Goal: Navigation & Orientation: Understand site structure

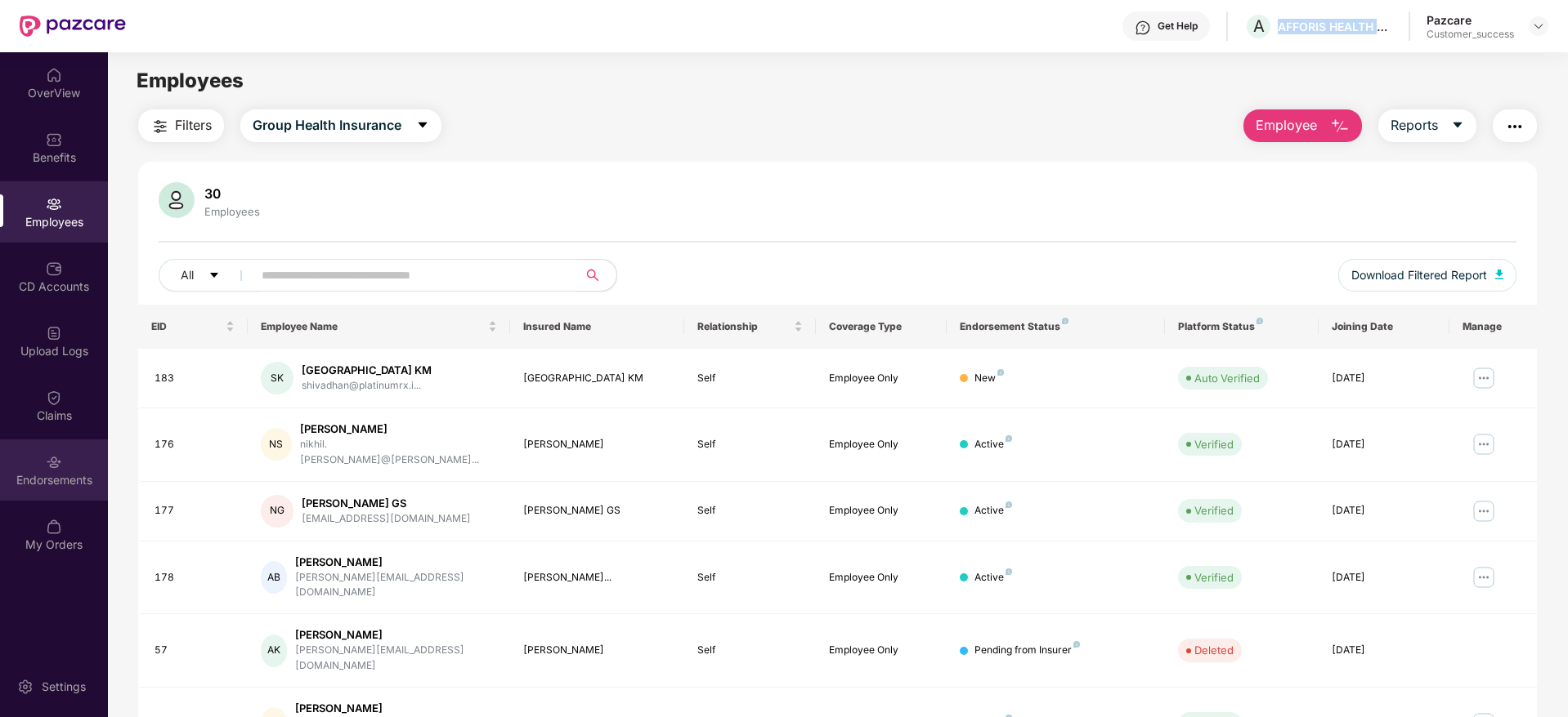
click at [50, 462] on img at bounding box center [54, 462] width 16 height 16
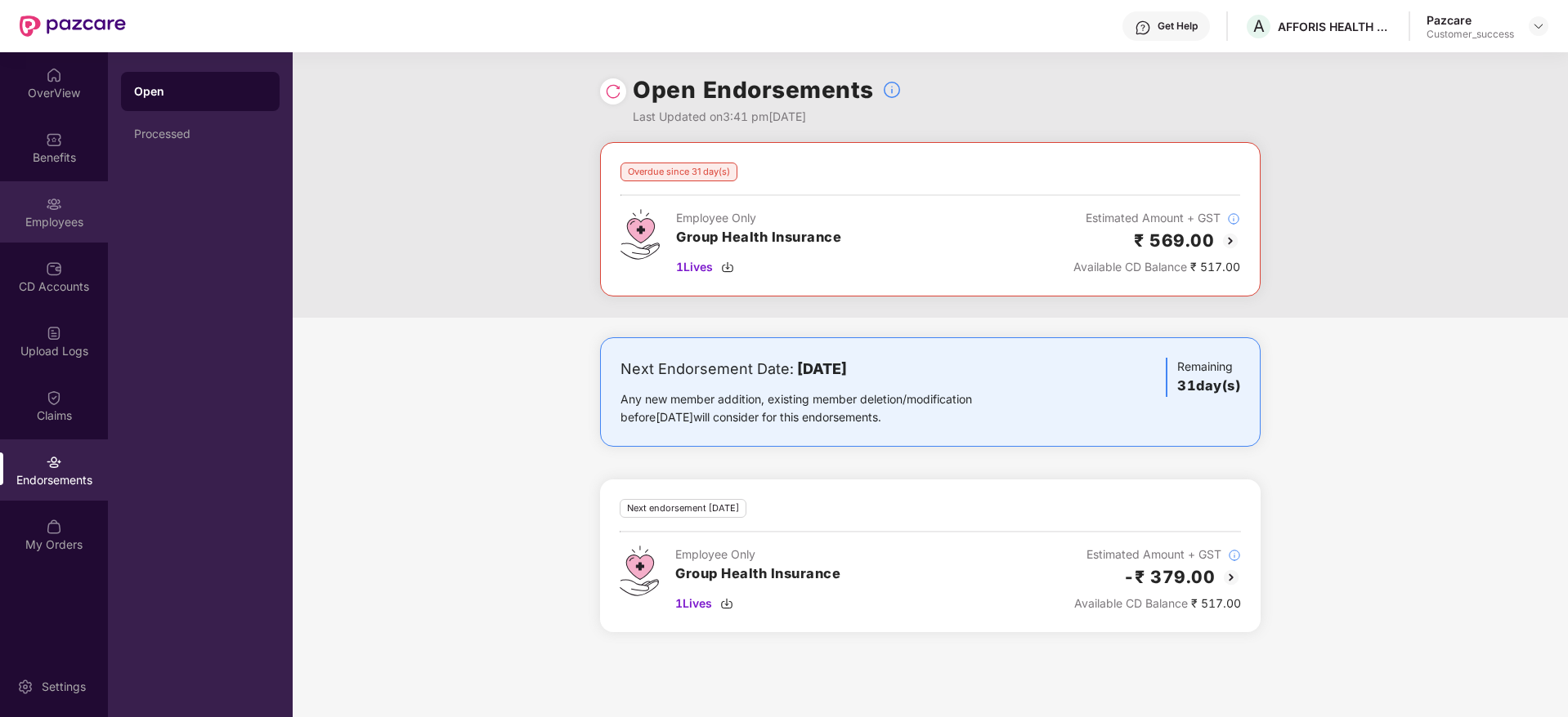
click at [47, 226] on div "Employees" at bounding box center [54, 222] width 108 height 16
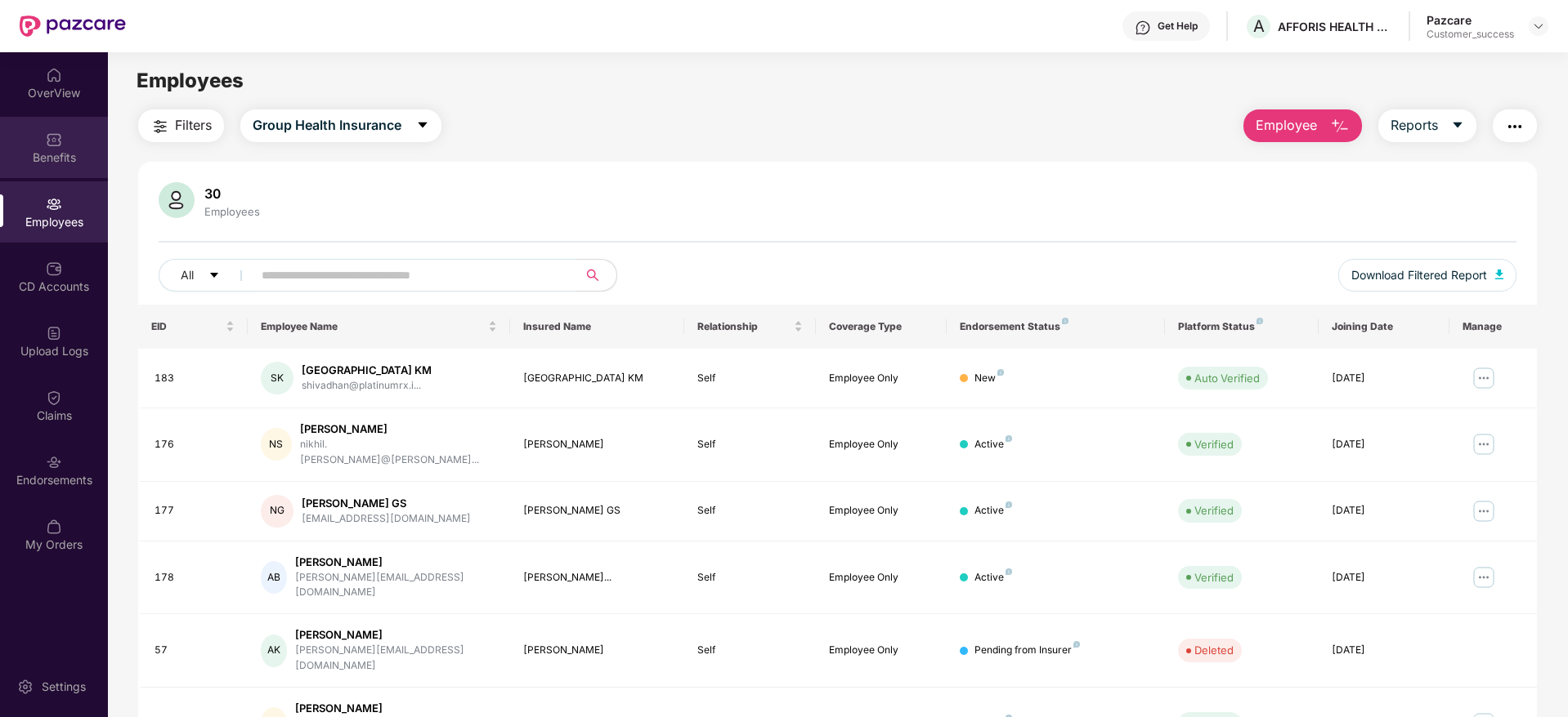
click at [60, 170] on div "Benefits" at bounding box center [54, 147] width 108 height 61
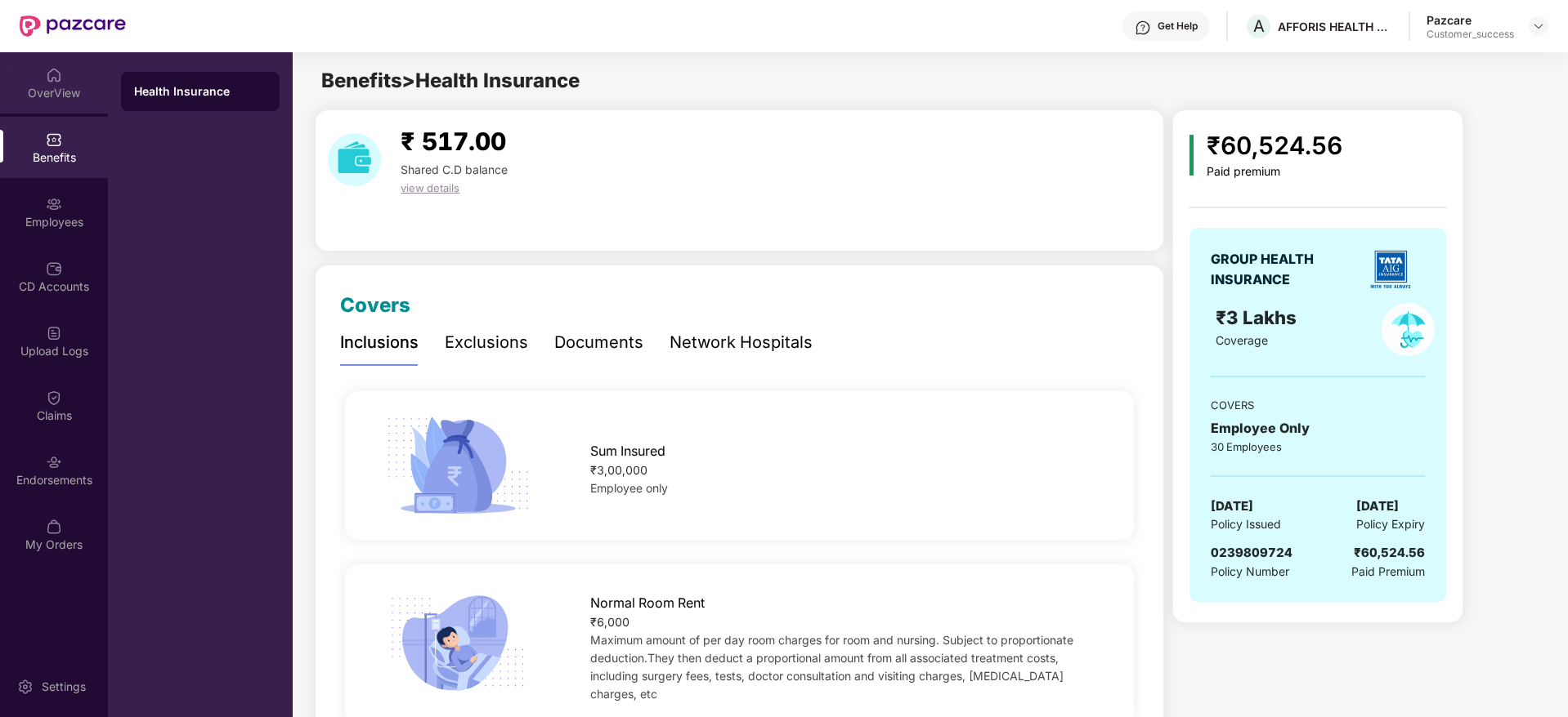
click at [29, 90] on div "OverView" at bounding box center [54, 93] width 108 height 16
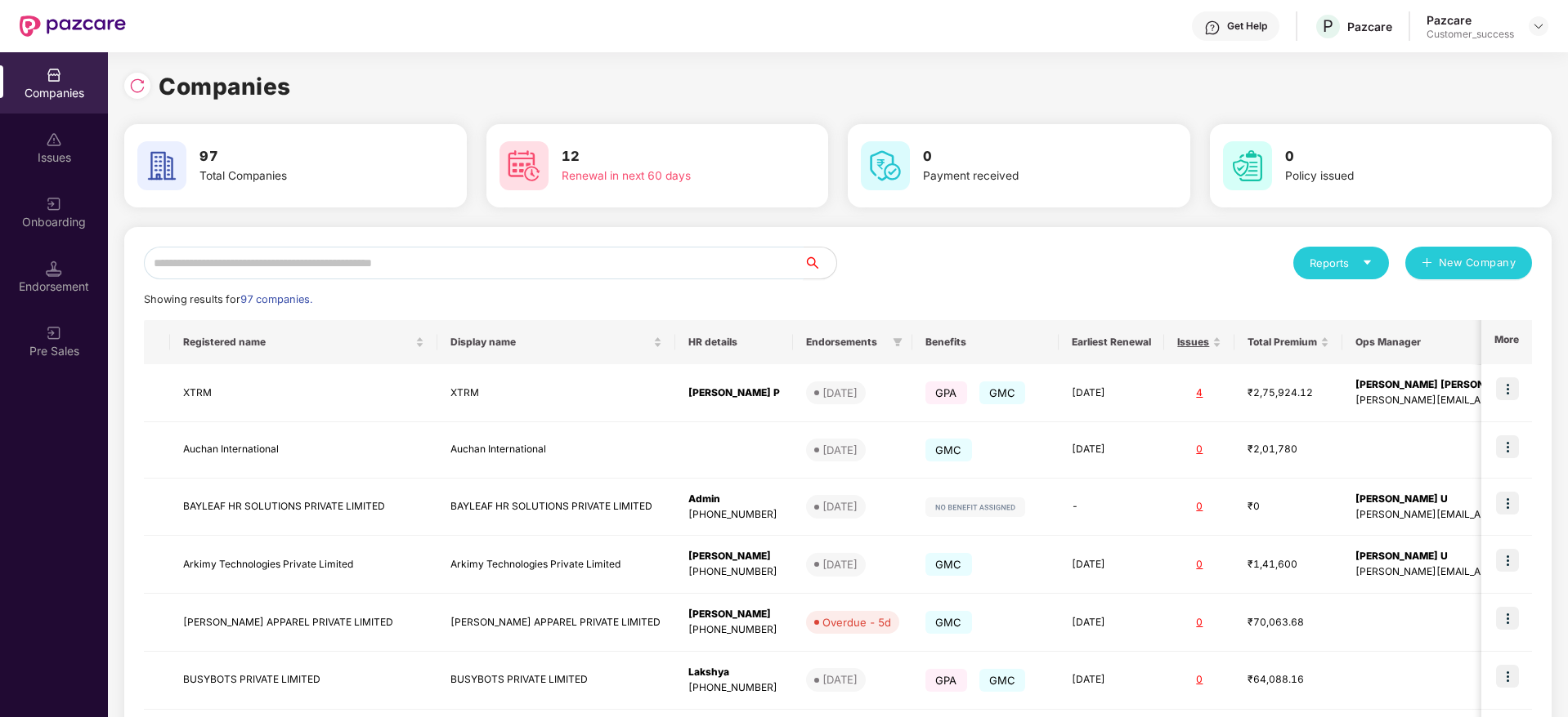
click at [226, 266] on input "text" at bounding box center [473, 263] width 659 height 32
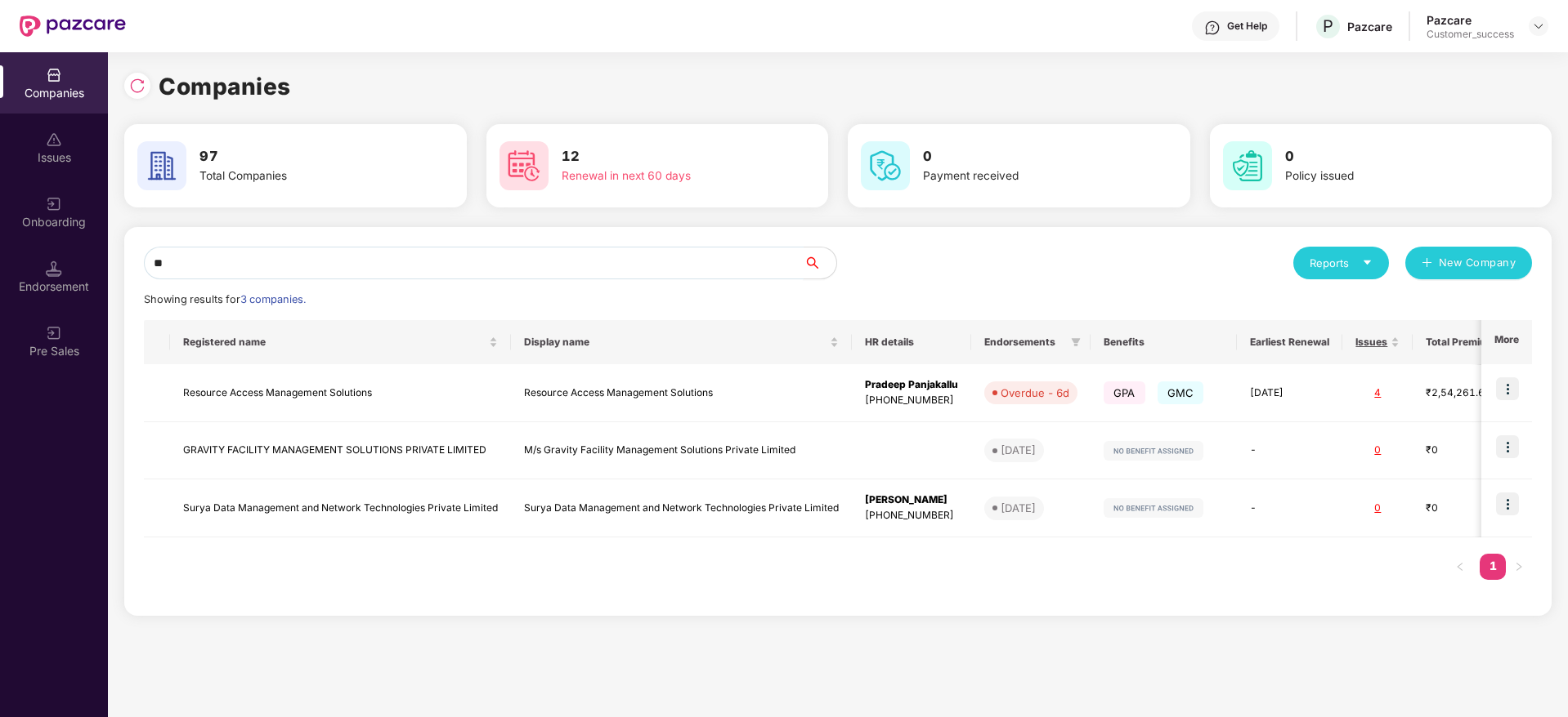
type input "*"
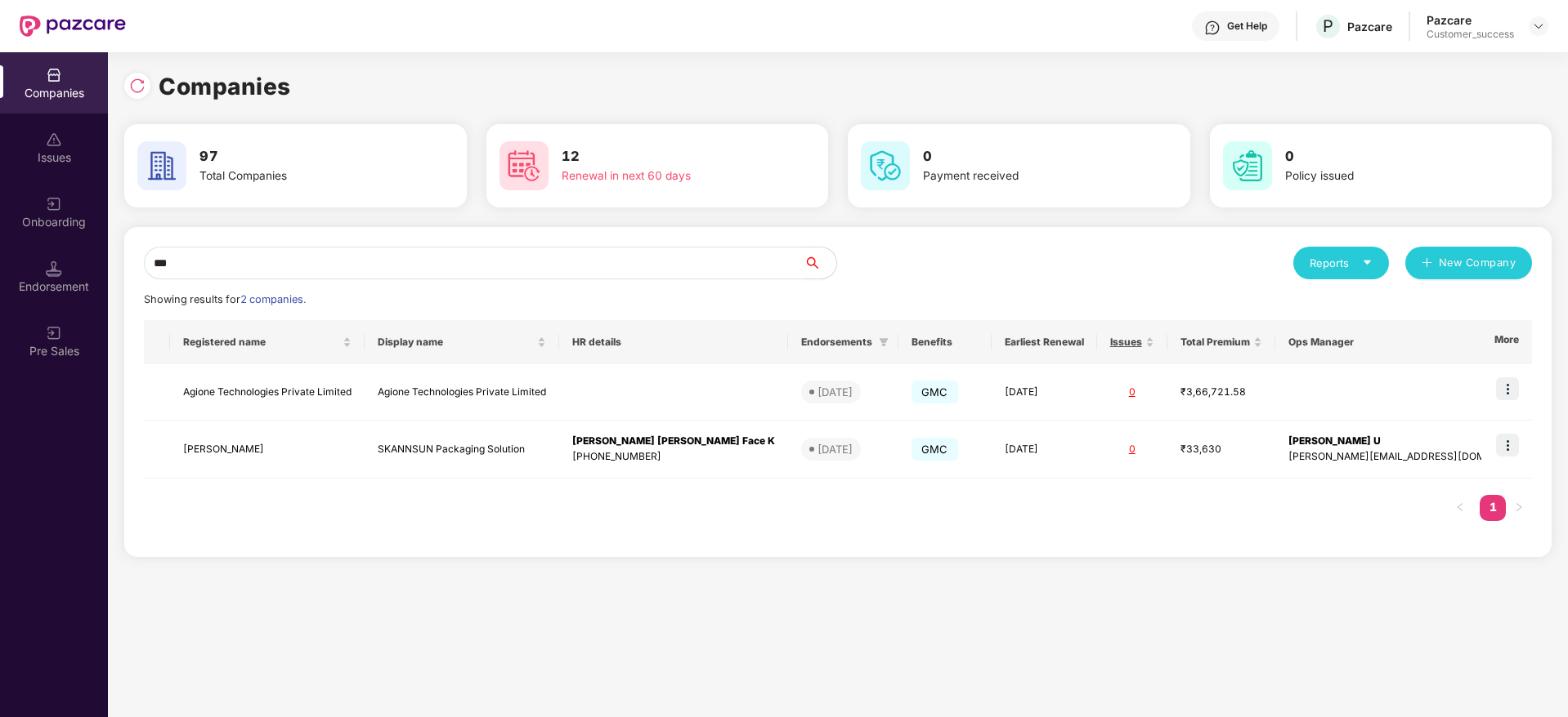
type input "***"
click at [1519, 394] on img at bounding box center [1507, 389] width 23 height 23
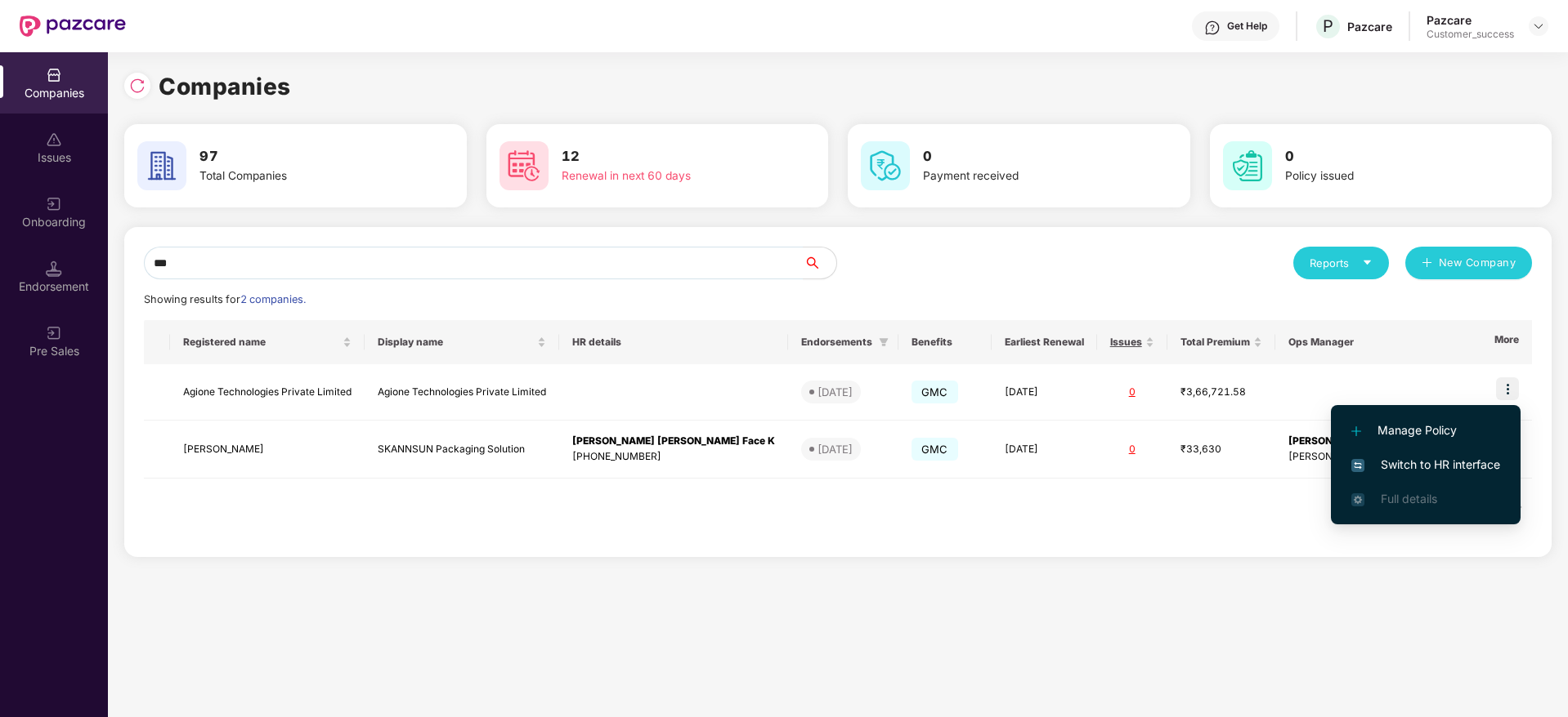
click at [1389, 466] on span "Switch to HR interface" at bounding box center [1426, 465] width 148 height 18
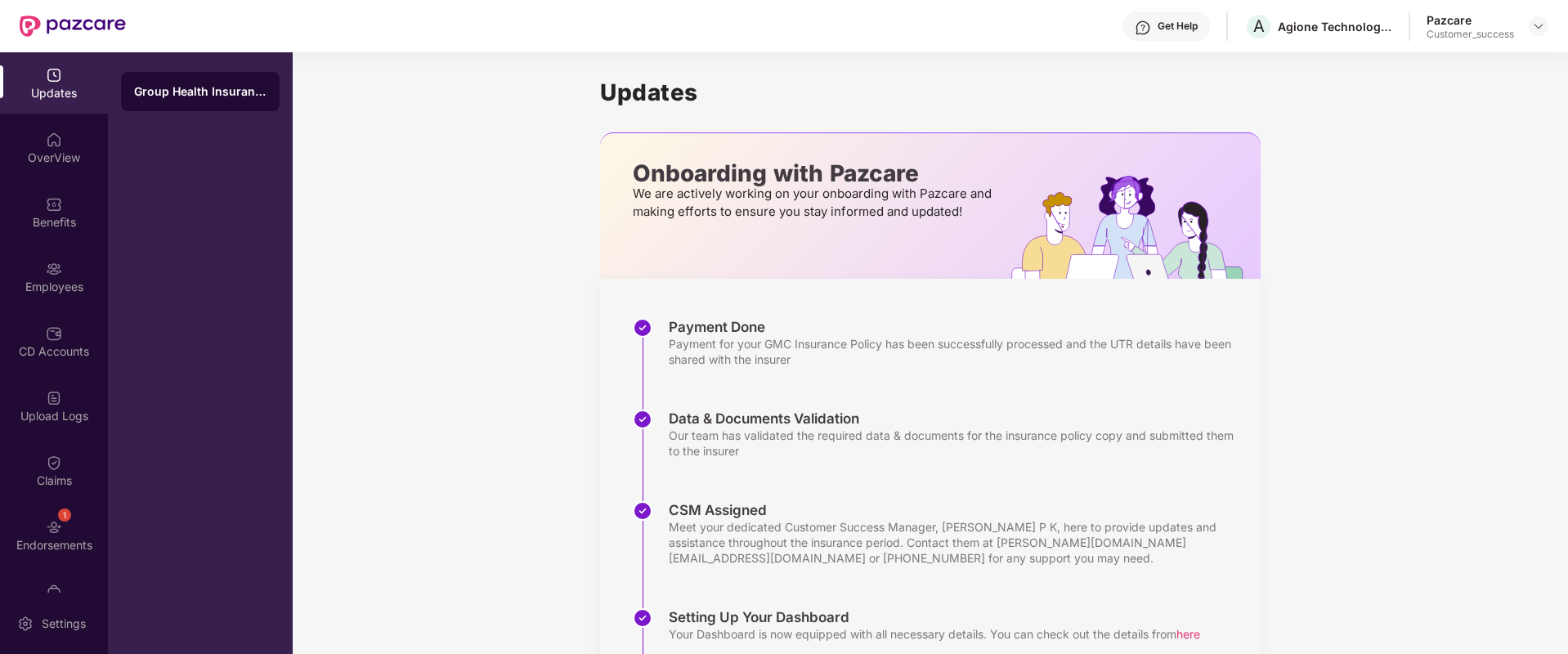
click at [1145, 38] on div "Get Help" at bounding box center [1166, 26] width 88 height 30
click at [37, 136] on div "OverView" at bounding box center [54, 148] width 108 height 61
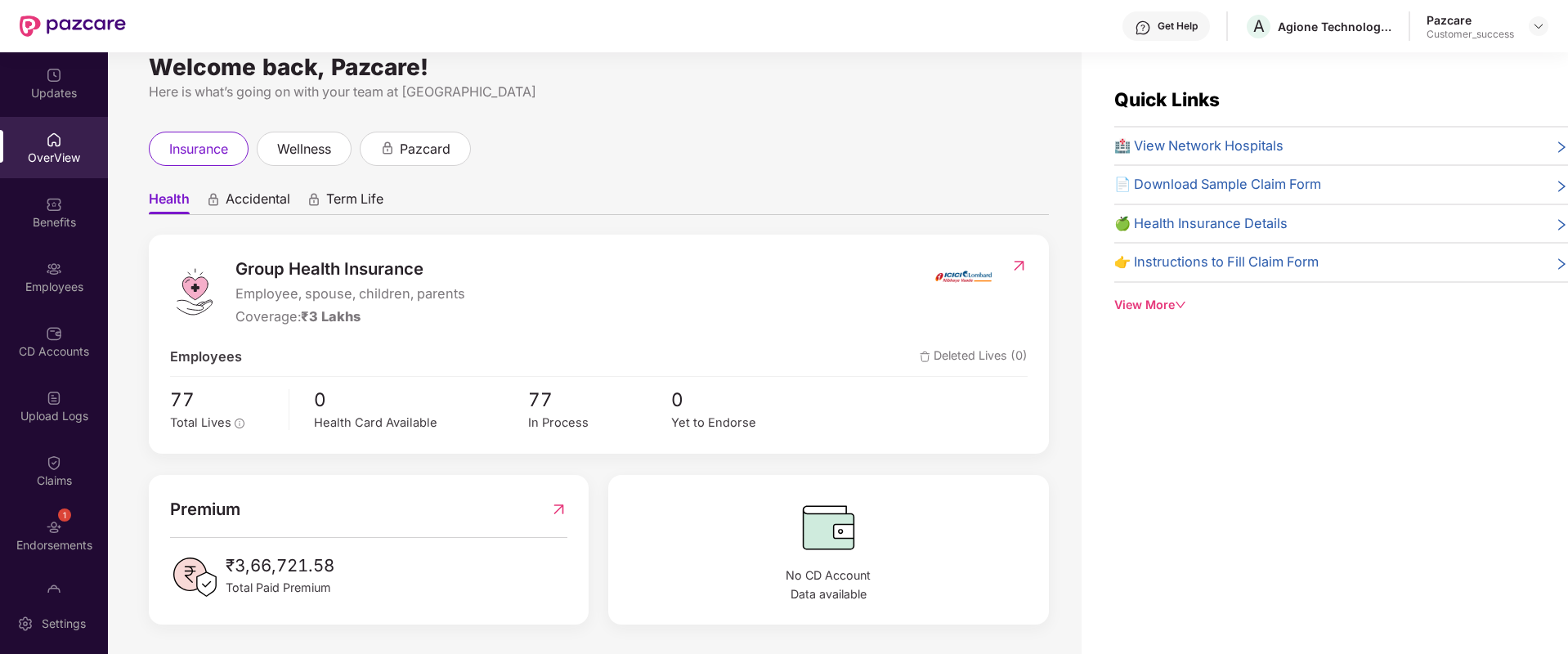
scroll to position [52, 0]
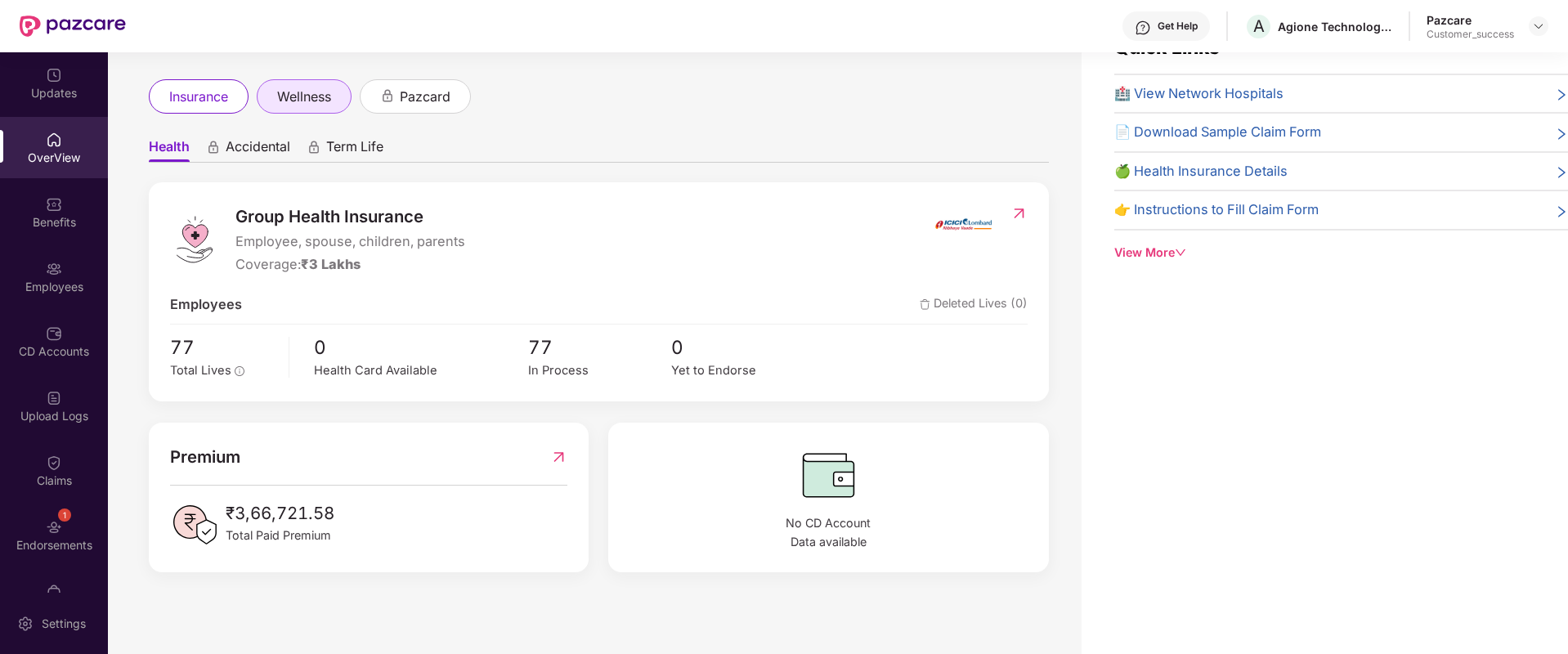
click at [325, 84] on div "wellness" at bounding box center [304, 96] width 95 height 34
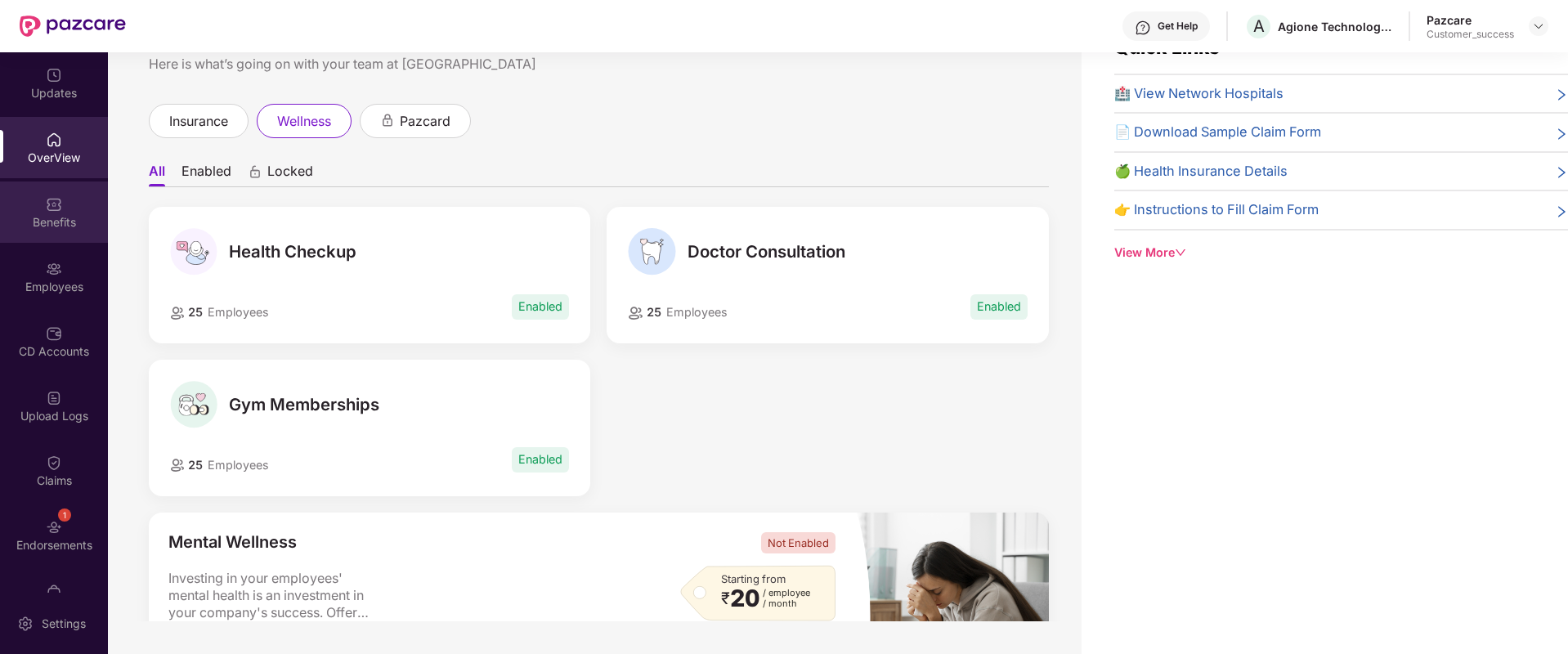
click at [64, 238] on div "Benefits" at bounding box center [54, 212] width 108 height 61
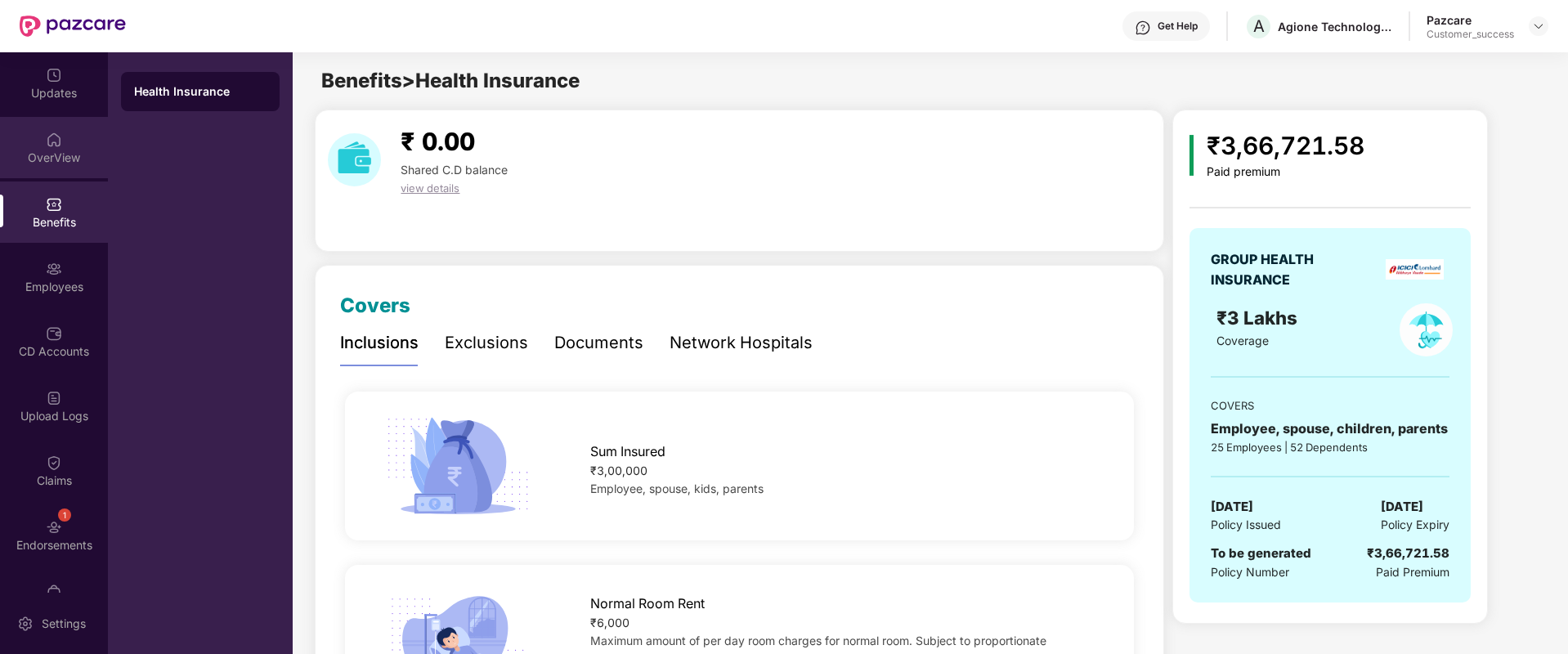
click at [53, 157] on div "OverView" at bounding box center [54, 157] width 108 height 16
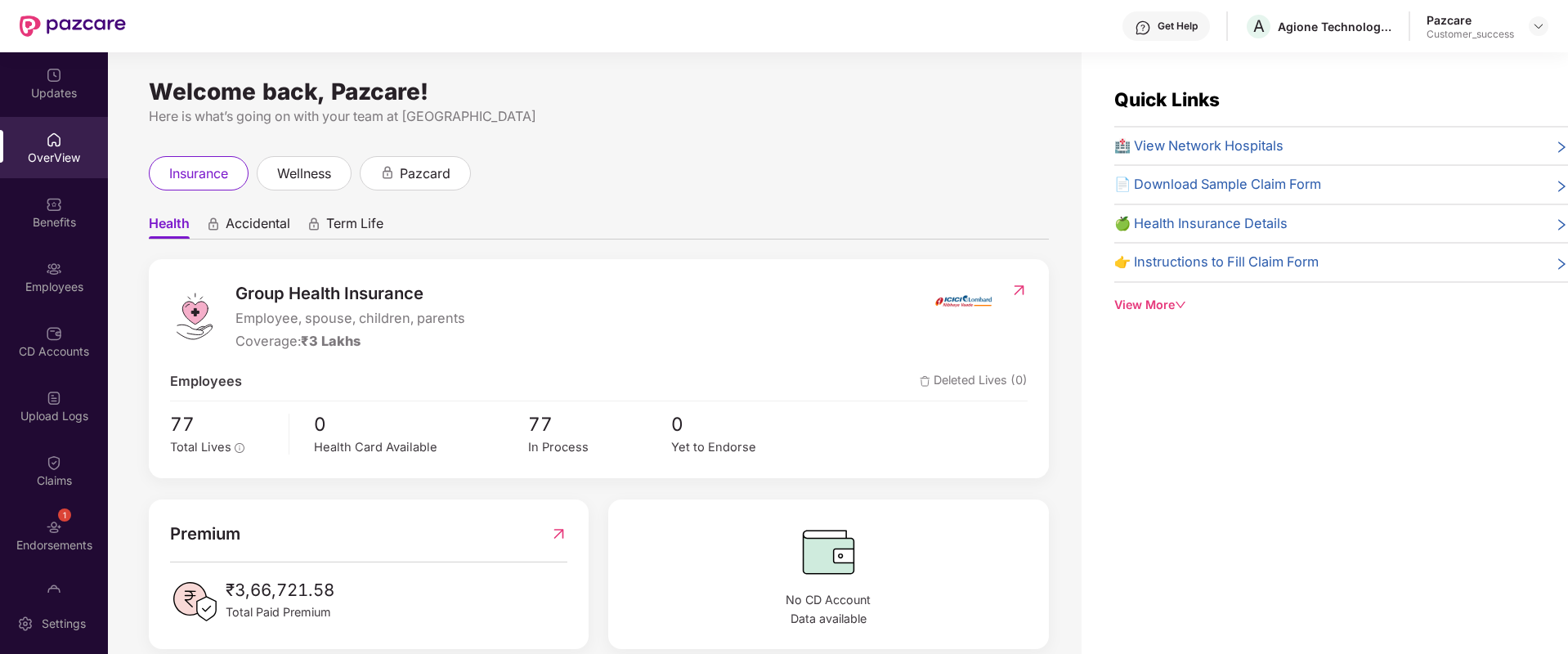
scroll to position [25, 0]
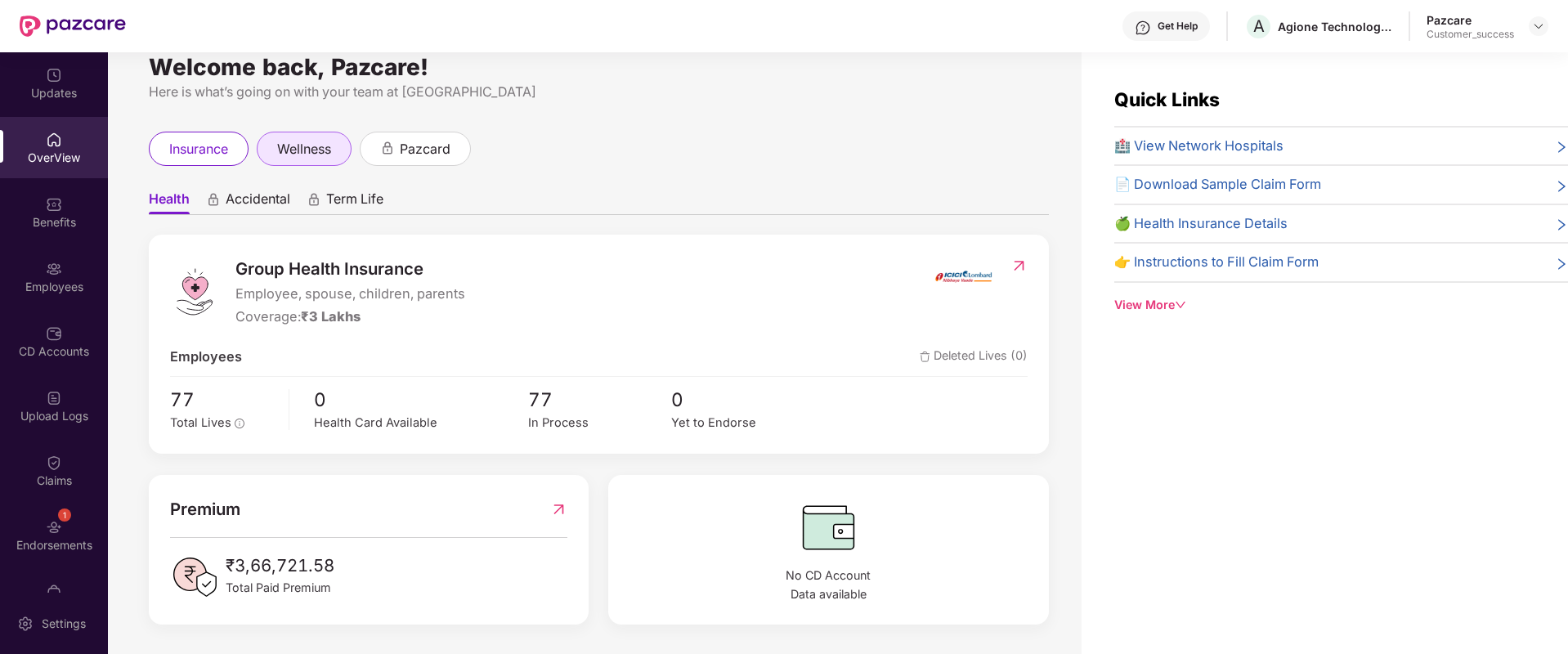
click at [299, 148] on span "wellness" at bounding box center [304, 149] width 54 height 20
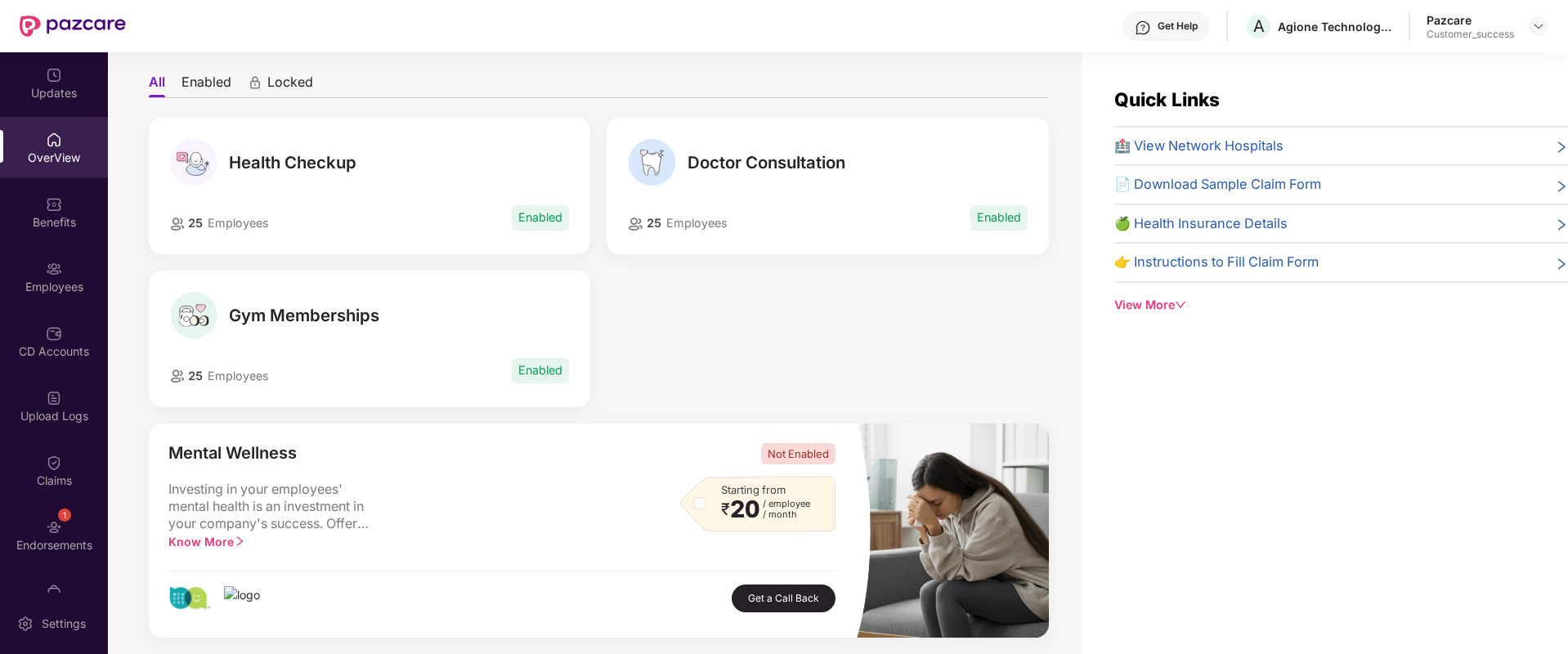
scroll to position [140, 0]
click at [325, 304] on div "Gym Memberships" at bounding box center [369, 317] width 400 height 48
drag, startPoint x: 325, startPoint y: 304, endPoint x: 256, endPoint y: 378, distance: 101.2
click at [256, 378] on div "Gym Memberships 25 Employees Enabled" at bounding box center [369, 340] width 442 height 136
click at [256, 378] on span "Employees" at bounding box center [238, 377] width 61 height 14
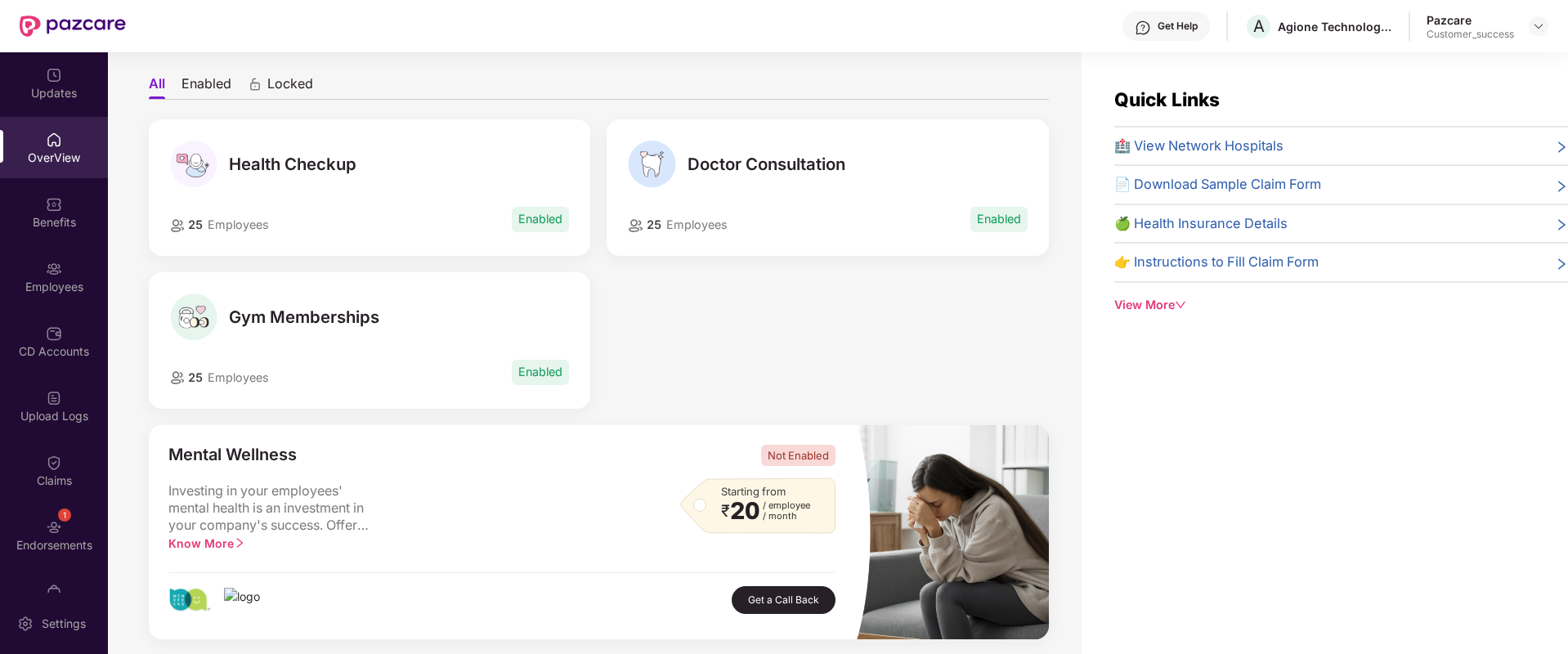
click at [525, 363] on span "Enabled" at bounding box center [540, 372] width 57 height 25
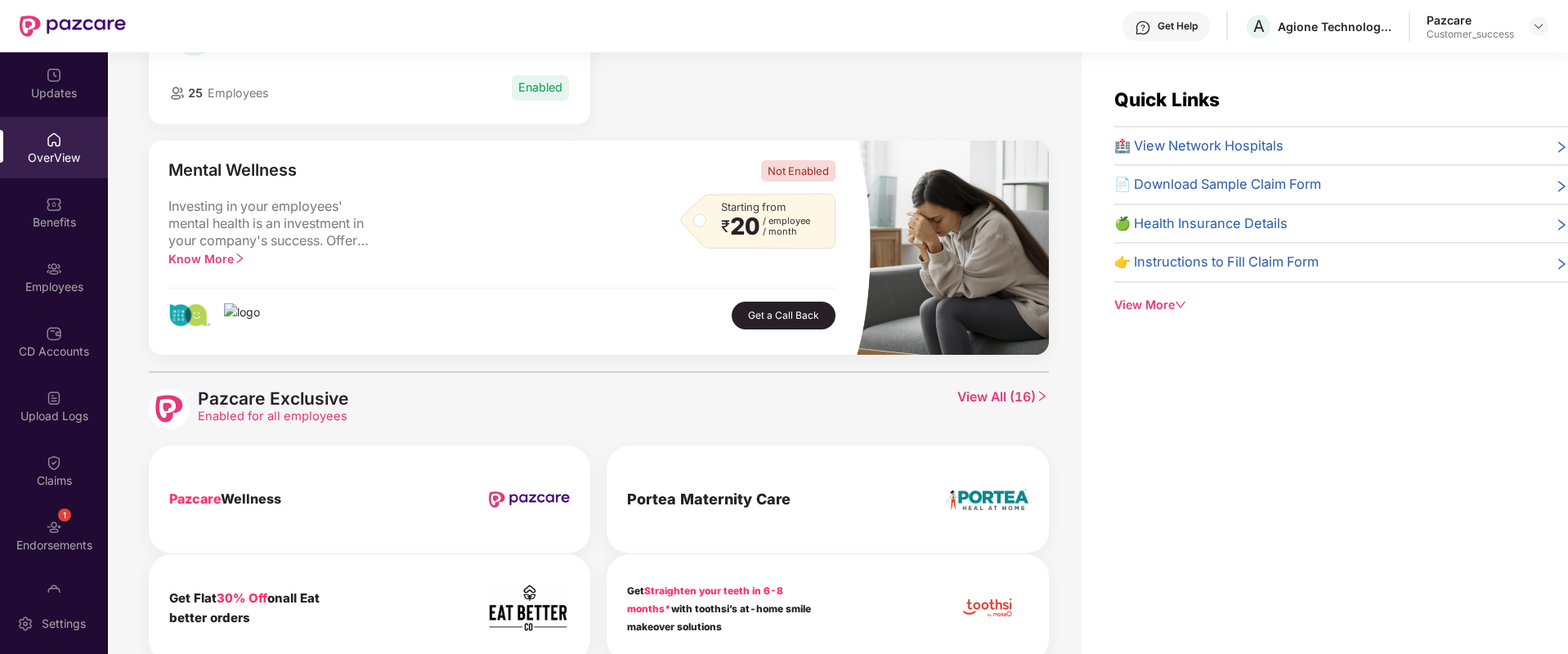
scroll to position [602, 0]
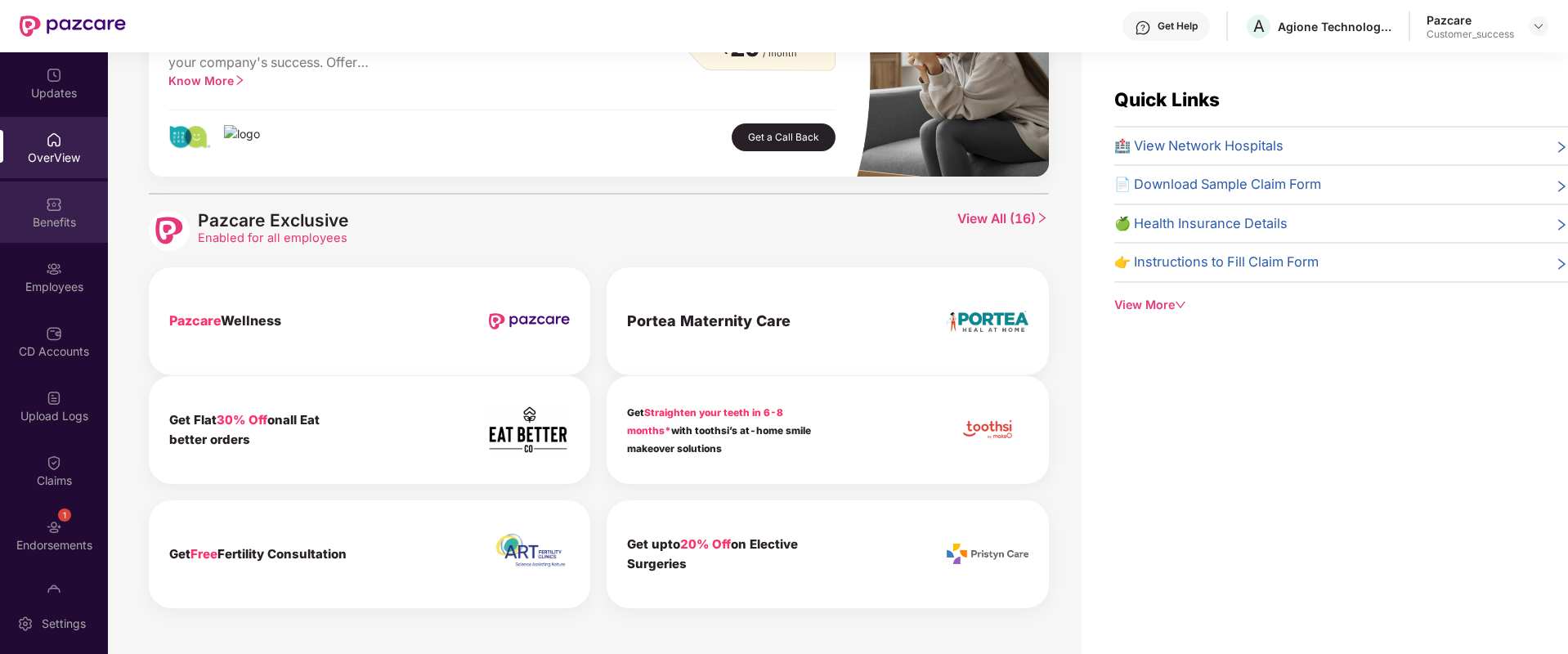
click at [18, 211] on div "Benefits" at bounding box center [54, 212] width 108 height 61
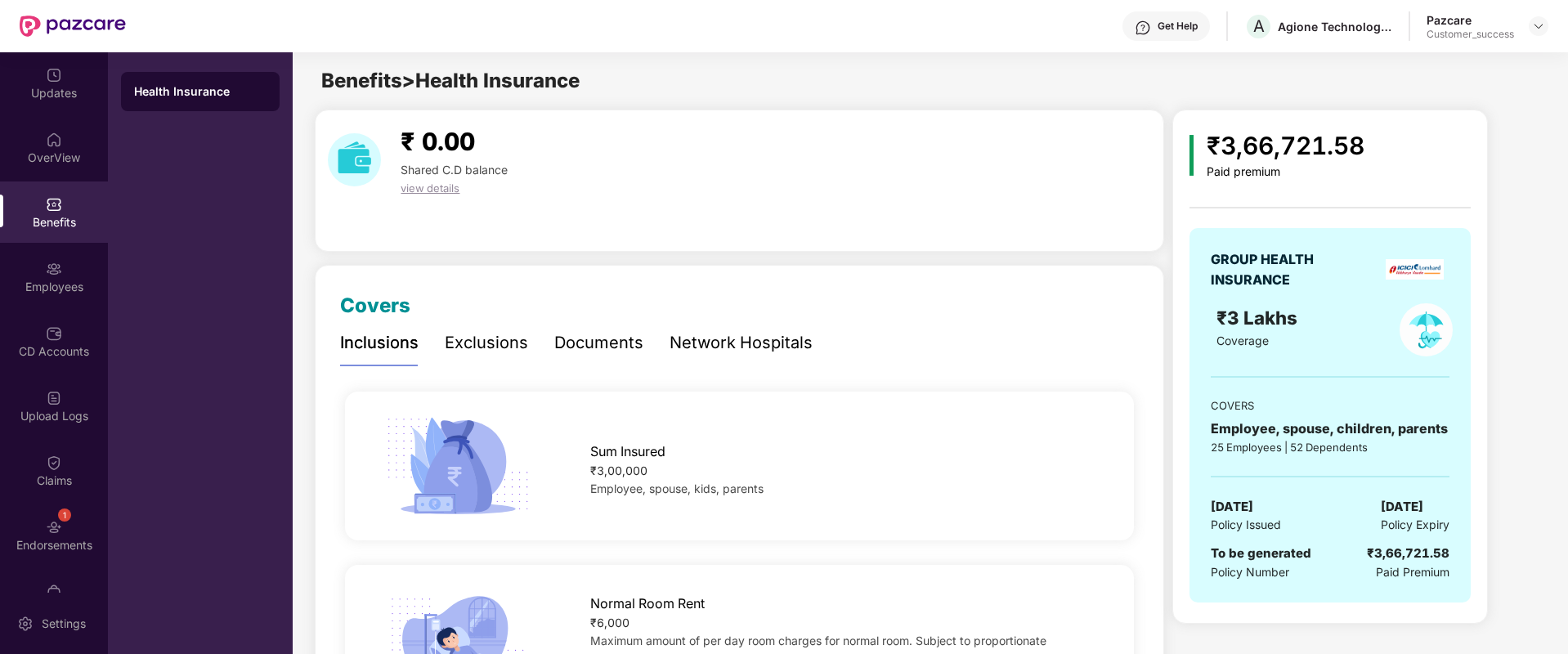
click at [501, 357] on div "Exclusions" at bounding box center [486, 343] width 84 height 45
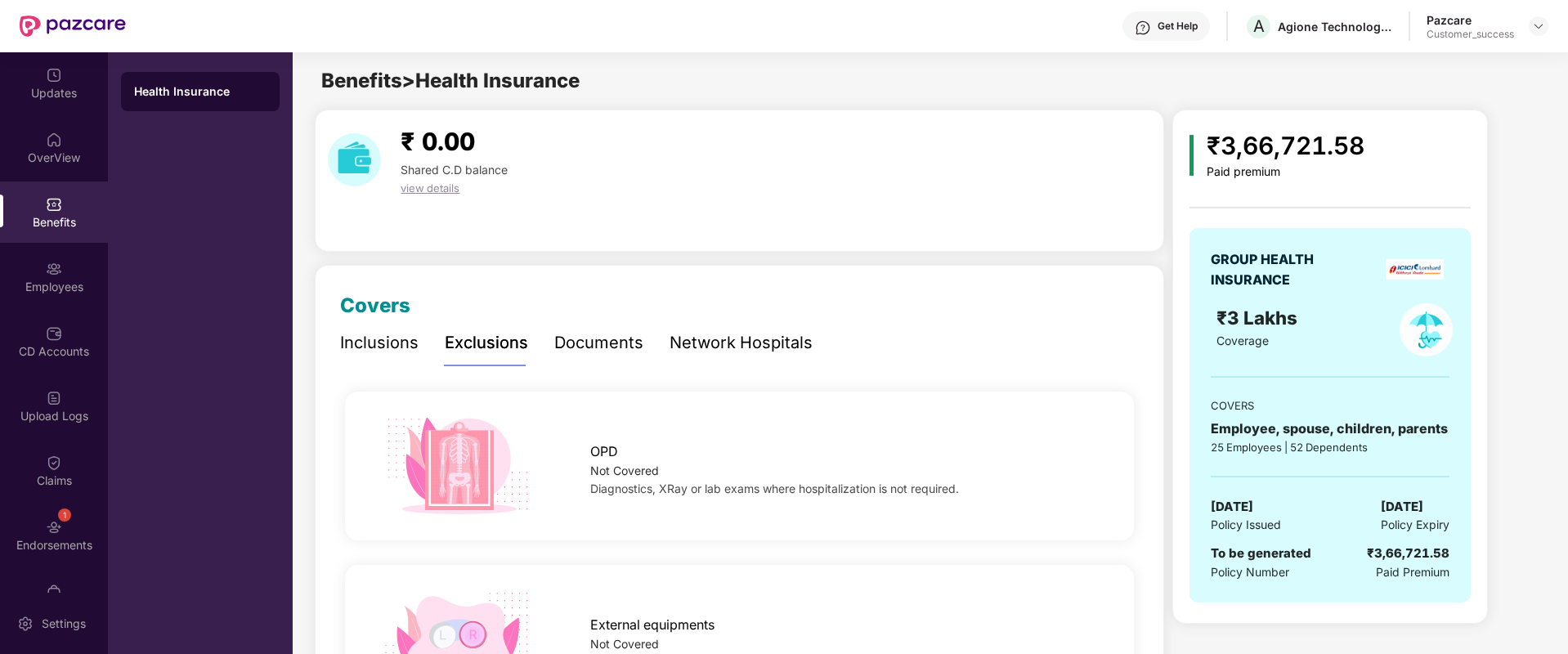
click at [590, 344] on div "Documents" at bounding box center [599, 343] width 89 height 26
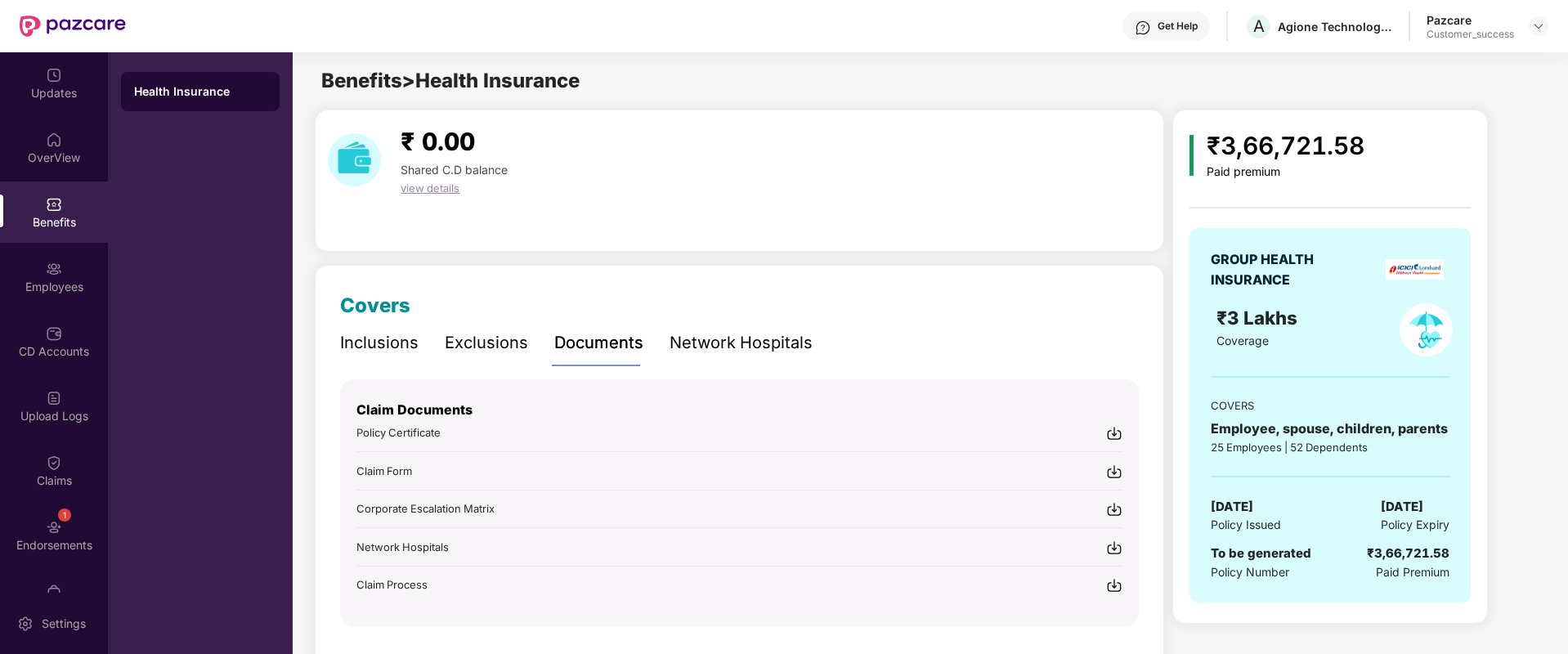
scroll to position [49, 0]
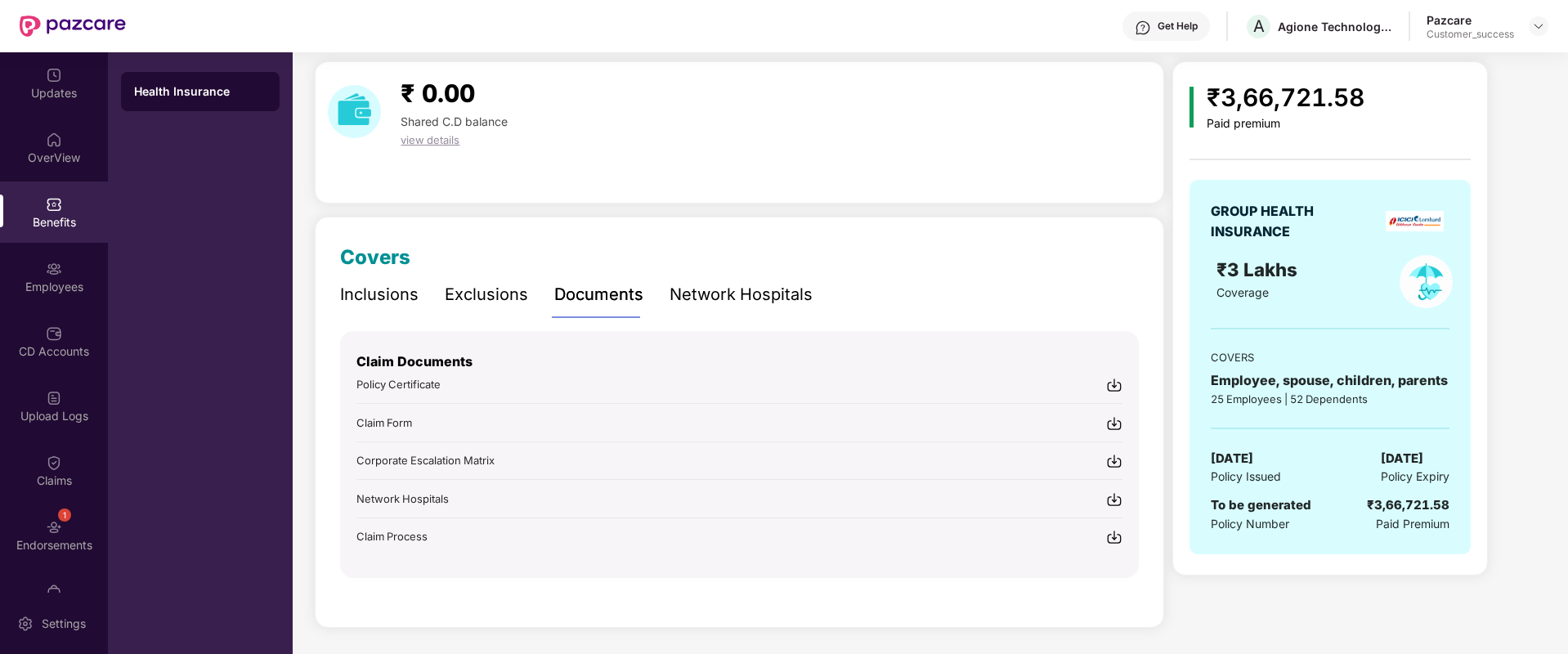
click at [1115, 424] on img at bounding box center [1114, 423] width 16 height 16
click at [1112, 510] on div "Claim Documents Policy Certificate Claim Form Corporate Escalation Matrix Netwo…" at bounding box center [740, 437] width 766 height 214
click at [1117, 504] on img at bounding box center [1114, 499] width 16 height 16
click at [95, 290] on div "Employees" at bounding box center [54, 286] width 108 height 16
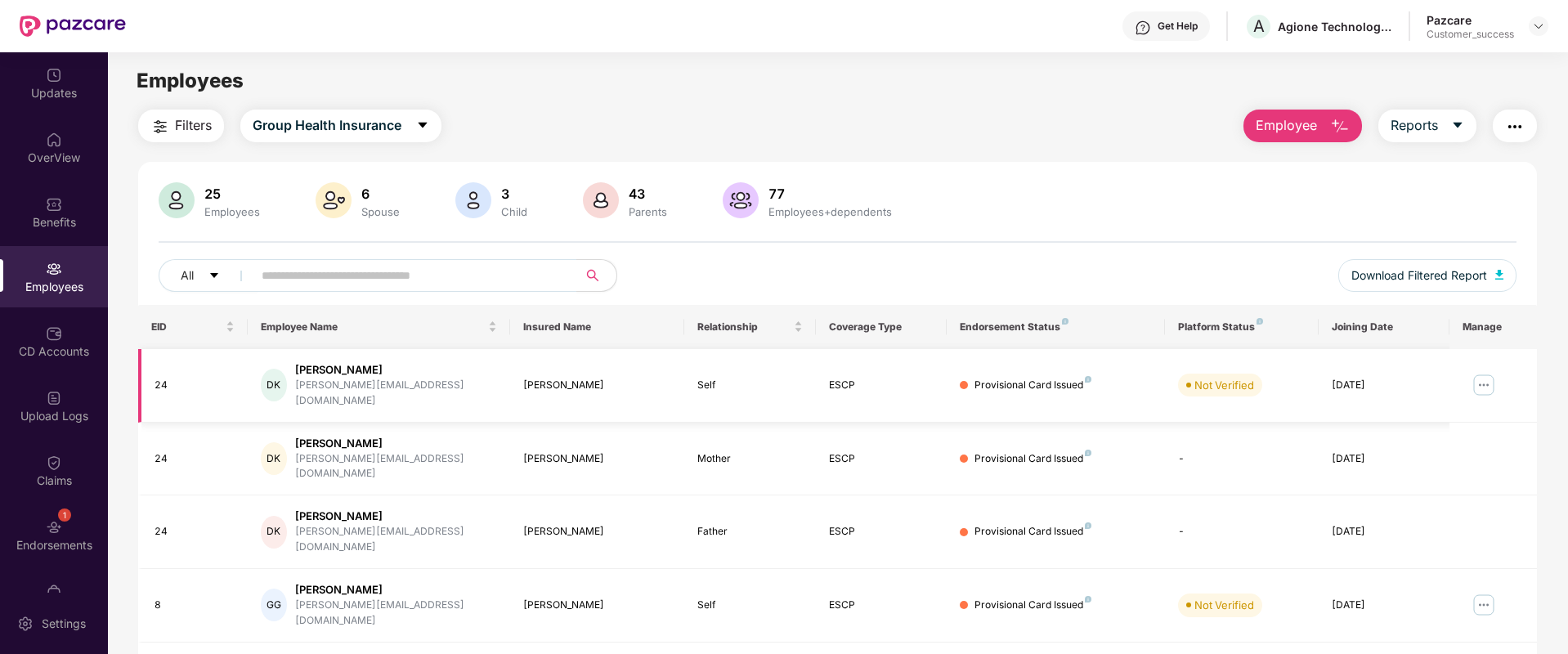
click at [1477, 379] on img at bounding box center [1484, 385] width 26 height 26
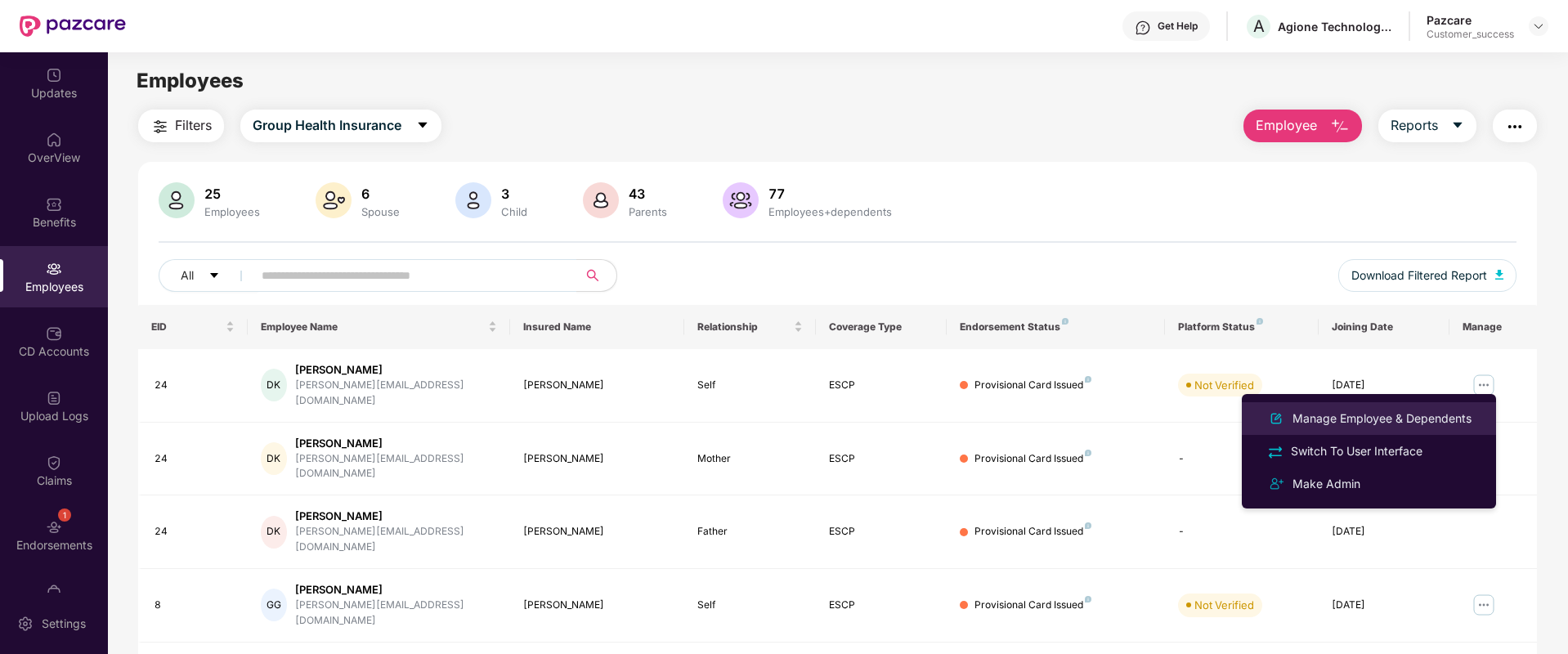
click at [1427, 420] on div "Manage Employee & Dependents" at bounding box center [1382, 418] width 186 height 18
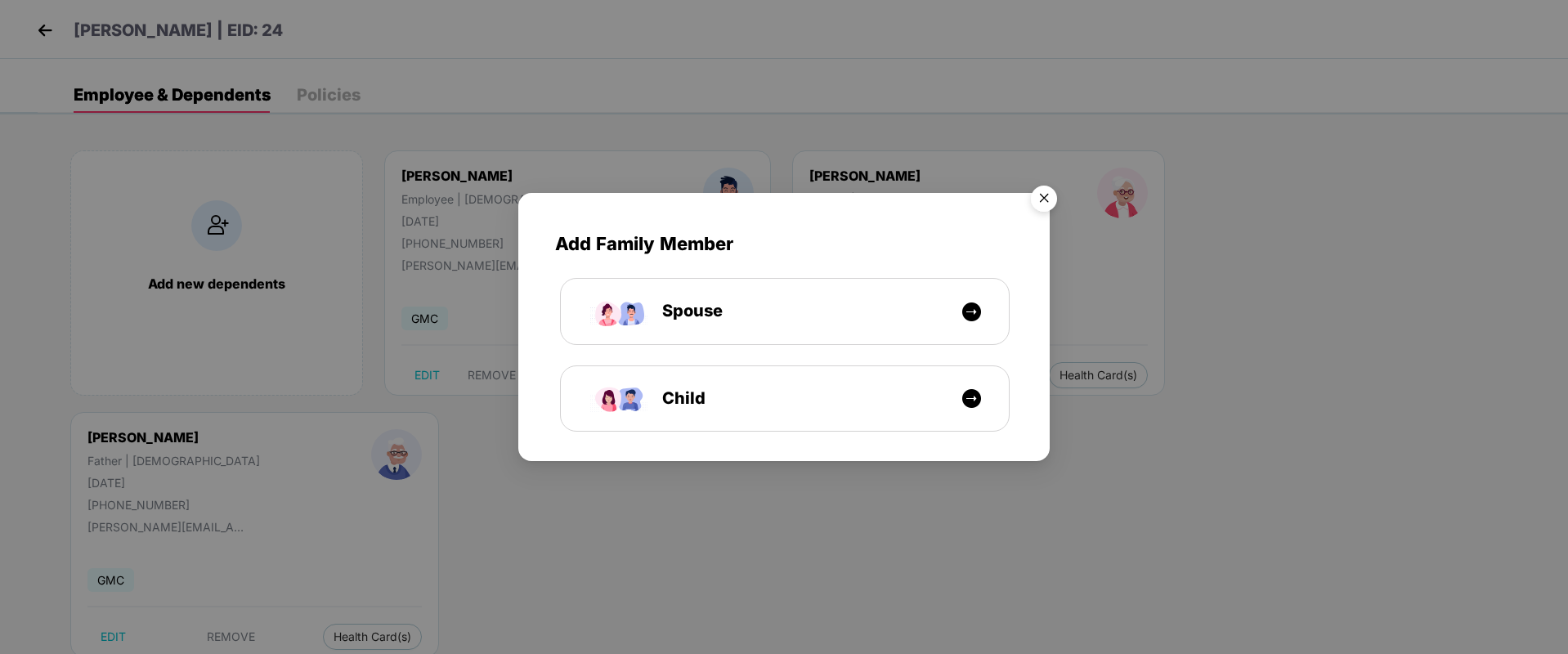
click at [1047, 196] on img "Close" at bounding box center [1044, 201] width 46 height 46
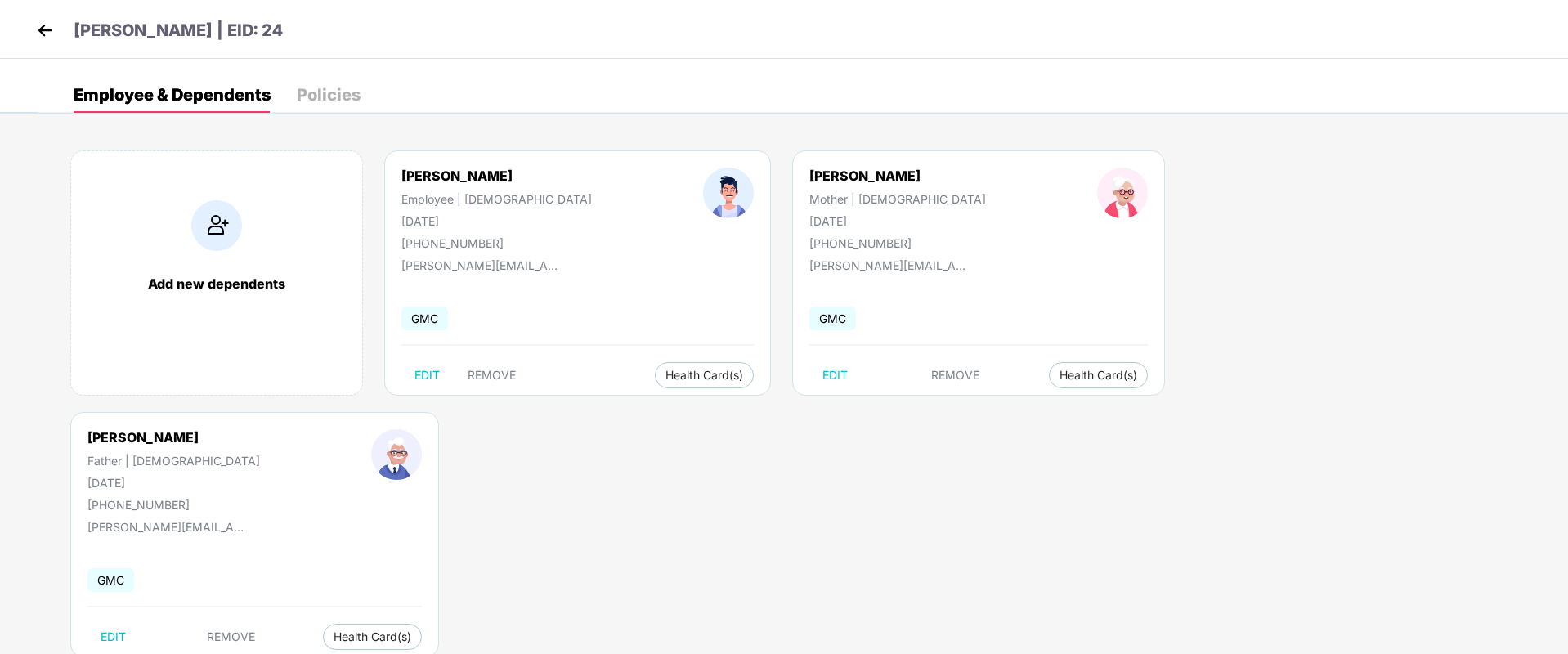
click at [44, 35] on img at bounding box center [44, 30] width 25 height 25
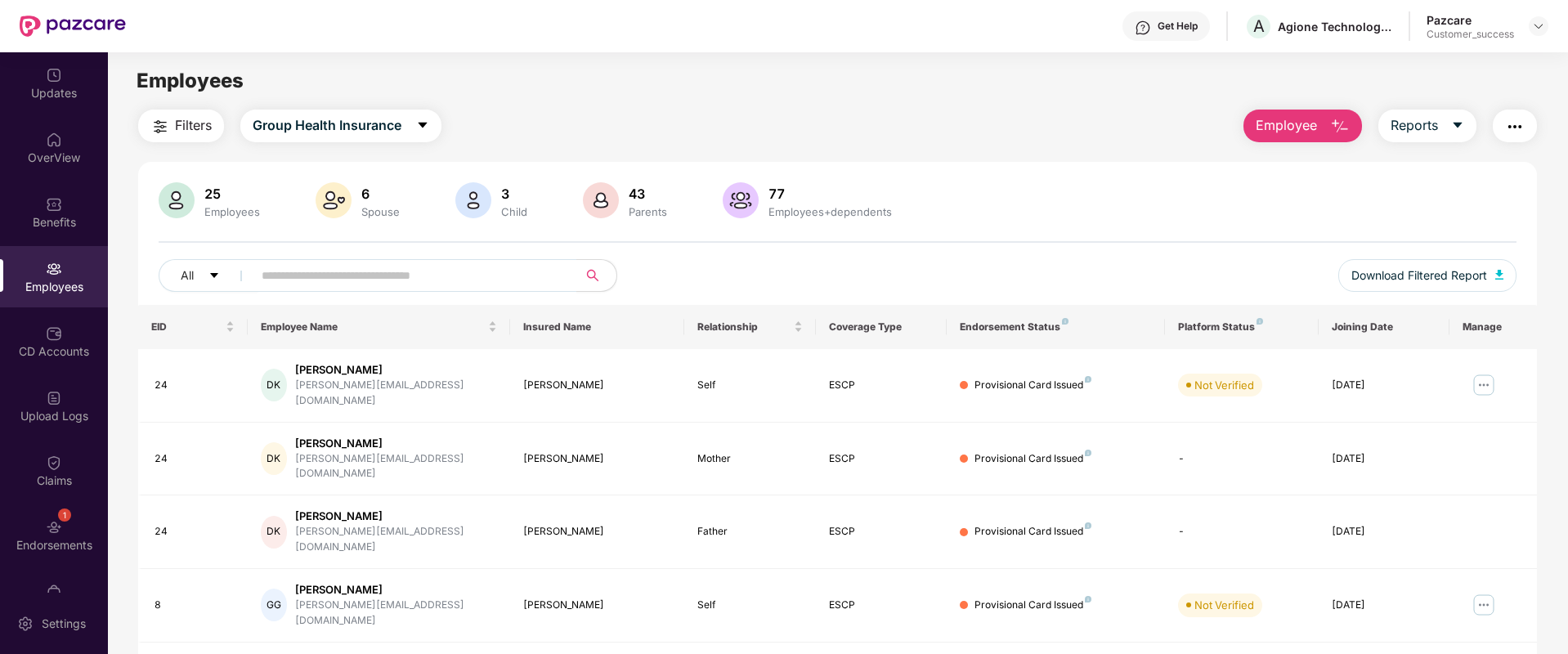
click at [1288, 119] on span "Employee" at bounding box center [1286, 125] width 61 height 20
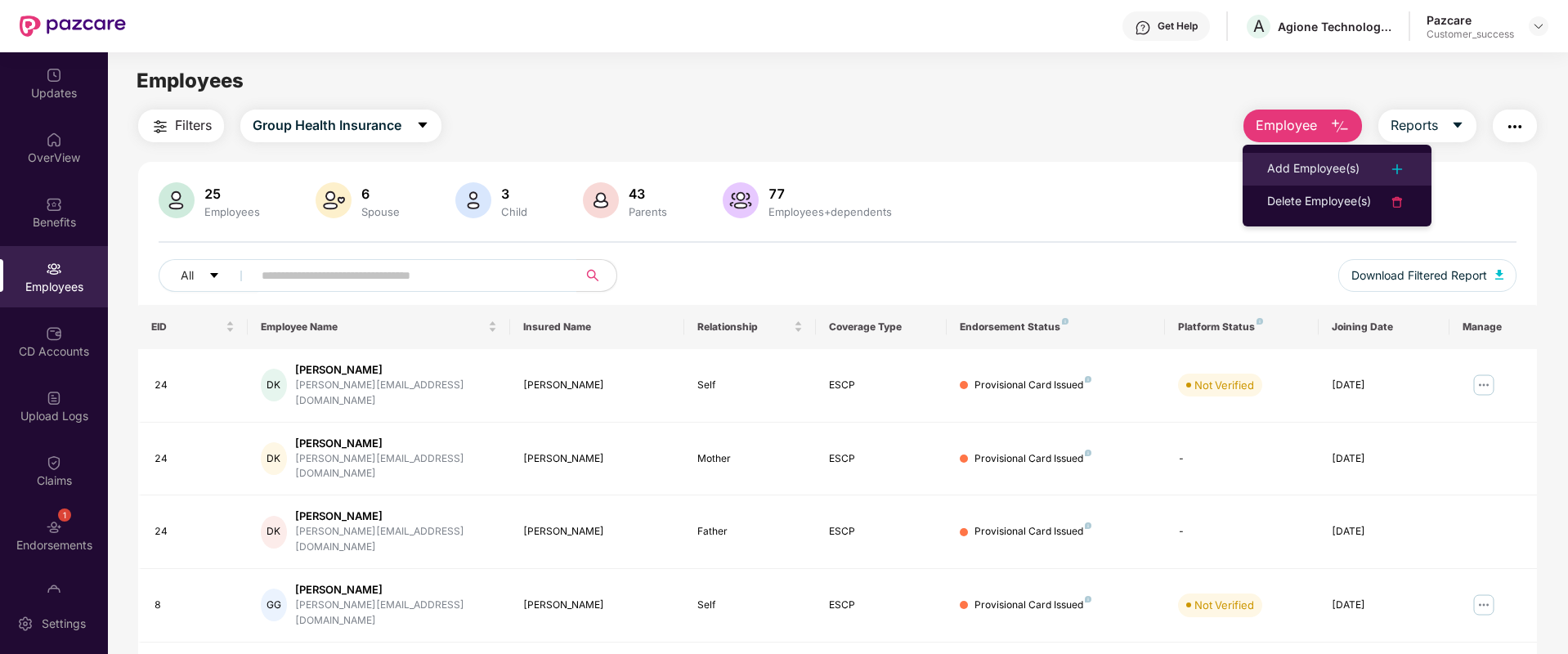
click at [1280, 165] on div "Add Employee(s)" at bounding box center [1314, 169] width 92 height 20
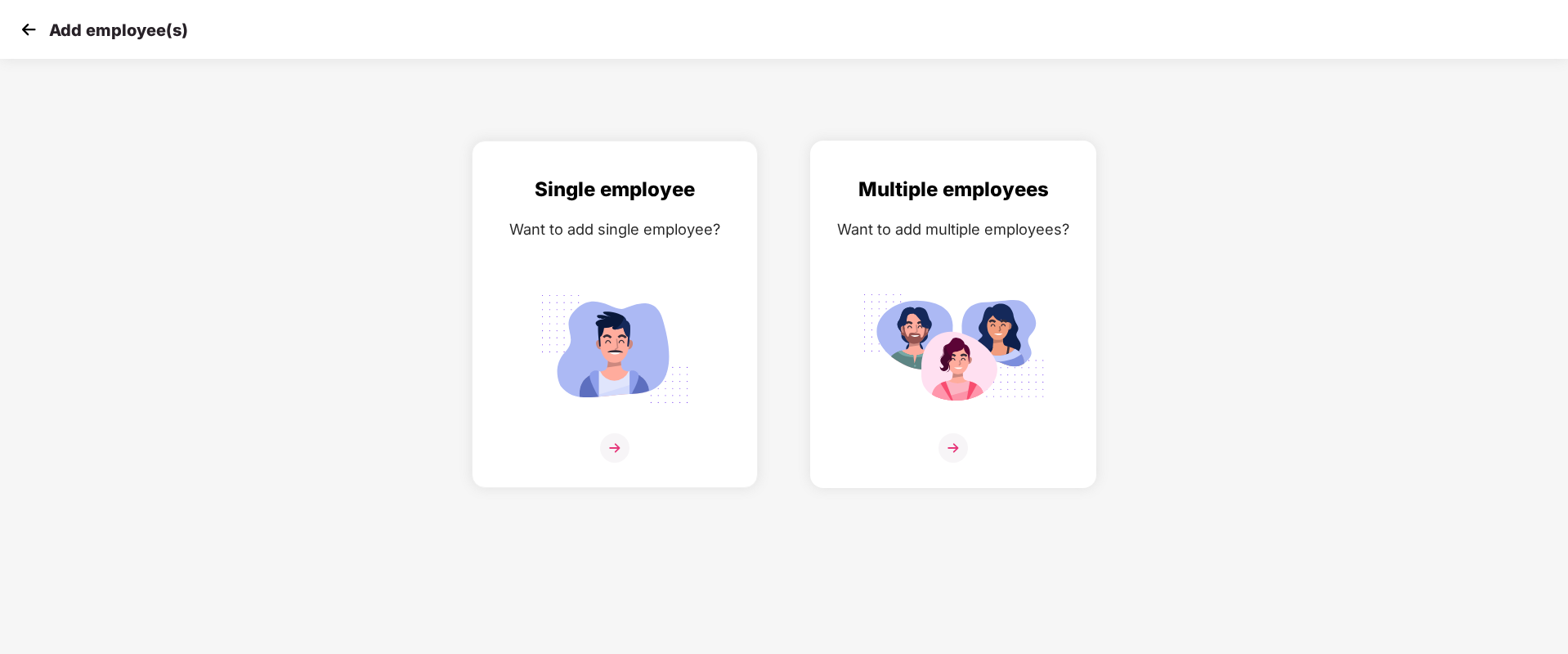
click at [961, 449] on img at bounding box center [953, 448] width 30 height 30
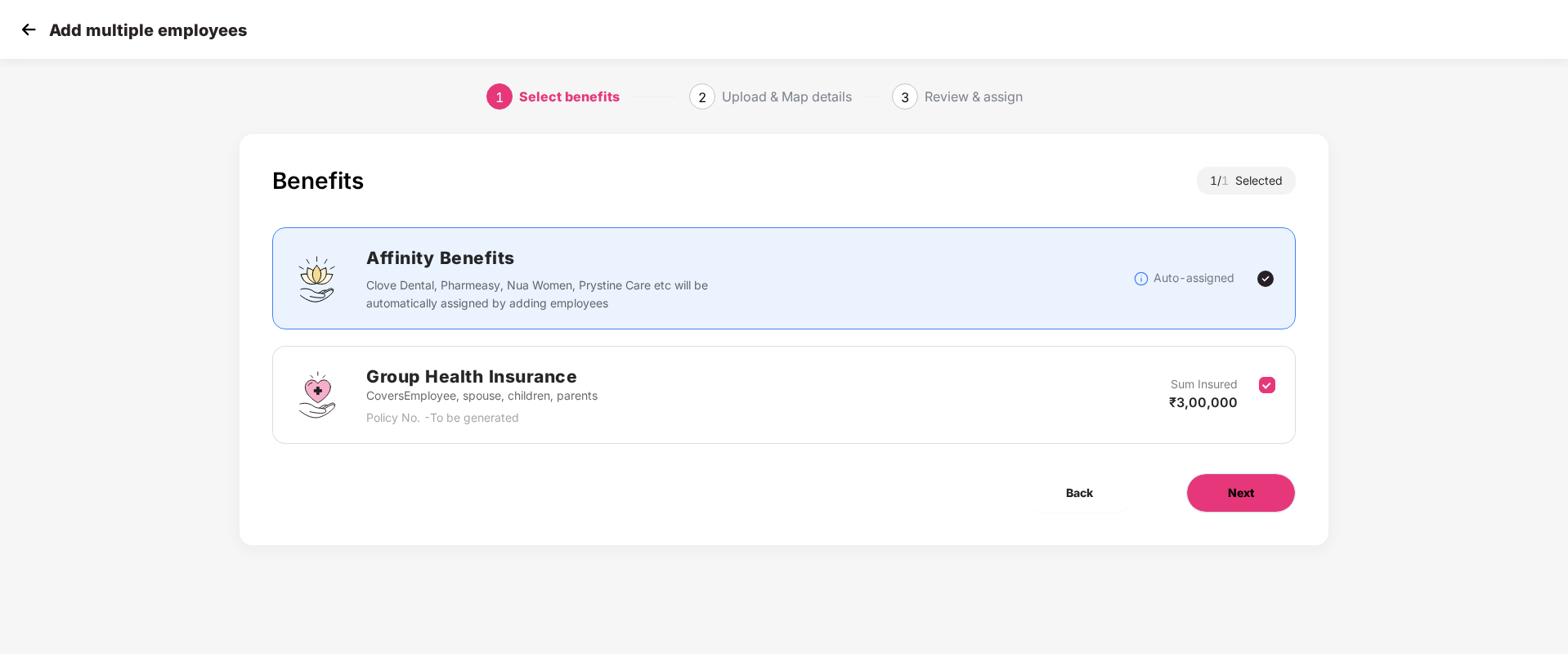
click at [1223, 512] on button "Next" at bounding box center [1241, 493] width 109 height 39
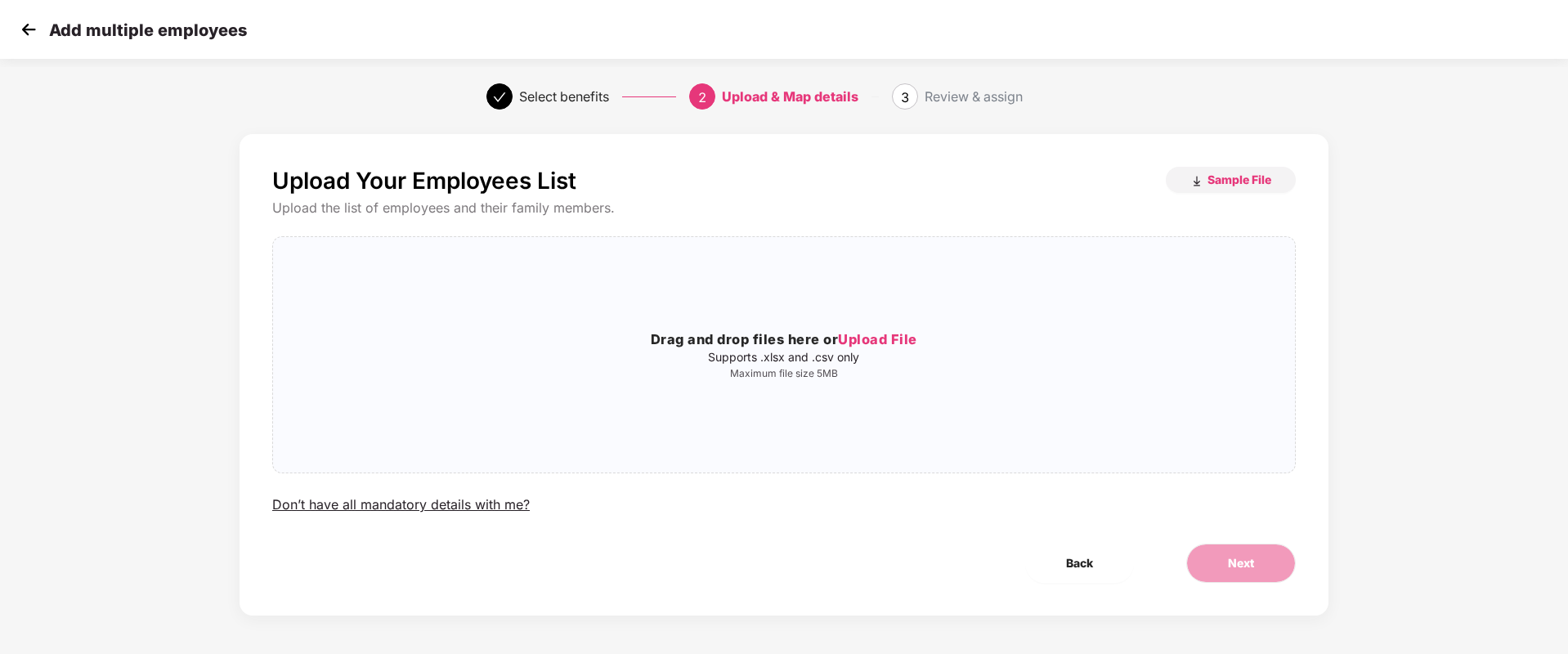
click at [32, 28] on img at bounding box center [28, 29] width 25 height 25
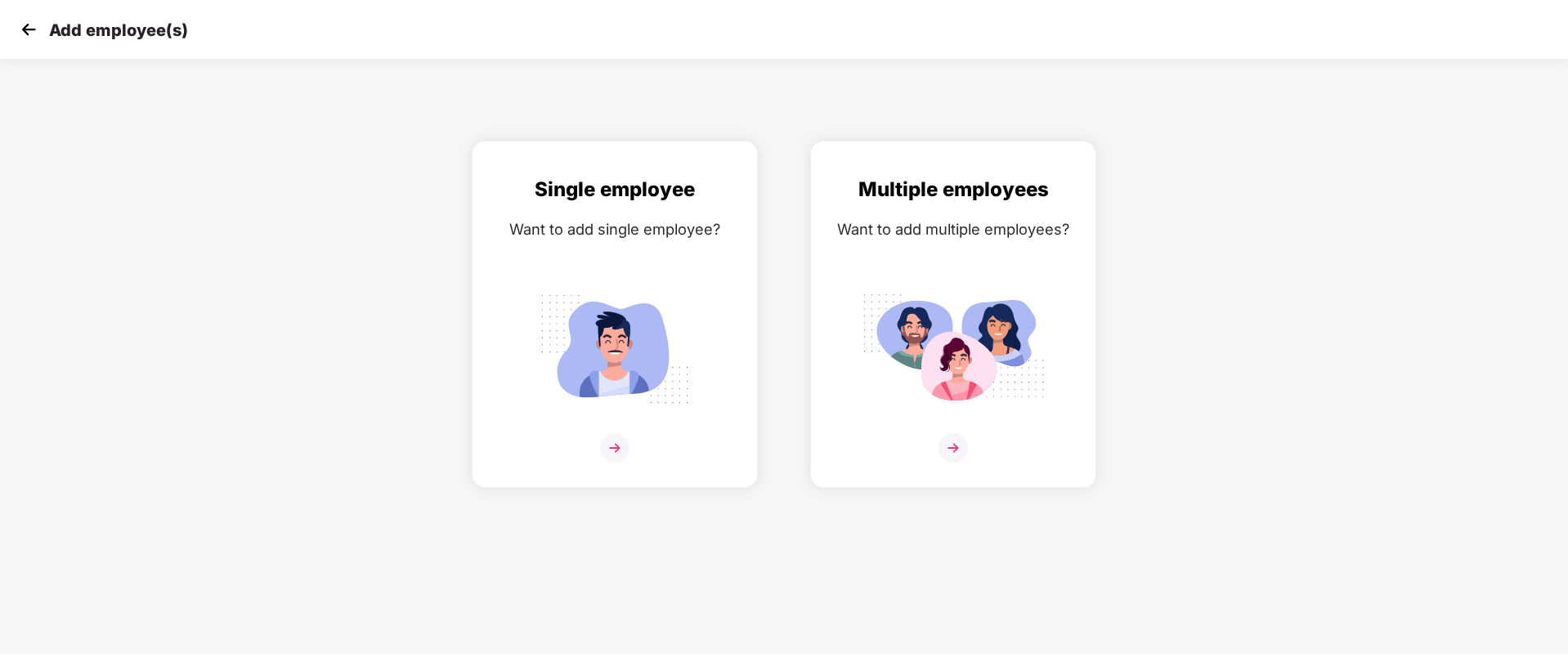
click at [32, 28] on img at bounding box center [28, 29] width 25 height 25
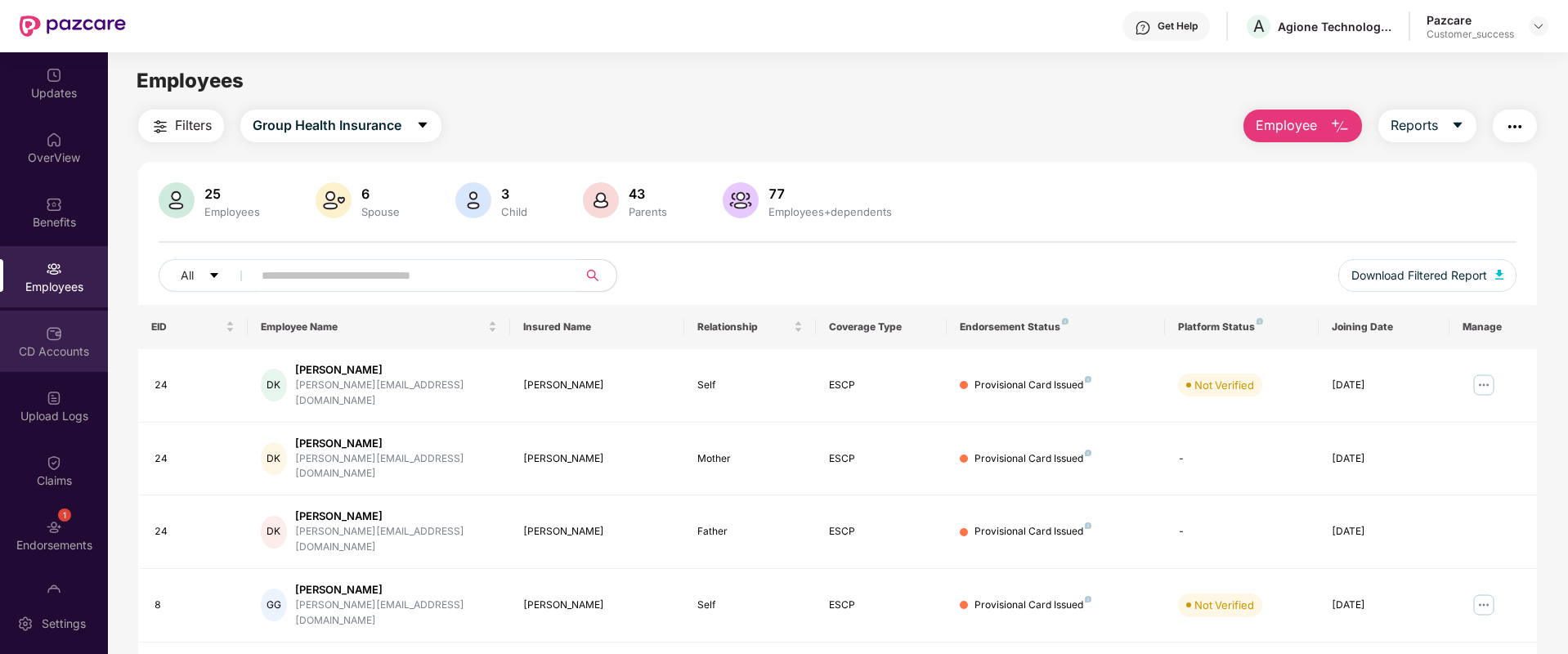
click at [67, 364] on div "CD Accounts" at bounding box center [54, 341] width 108 height 61
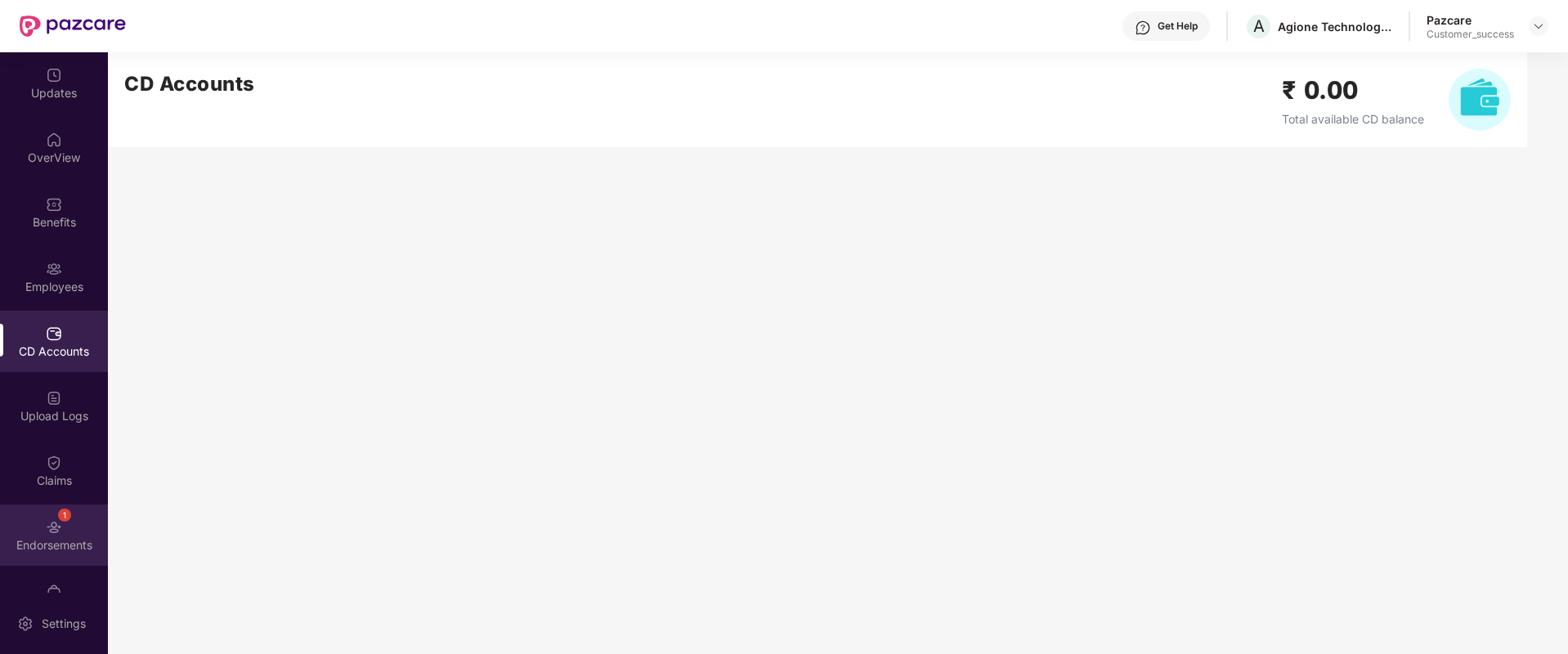
click at [42, 528] on div "1 Endorsements" at bounding box center [54, 535] width 108 height 61
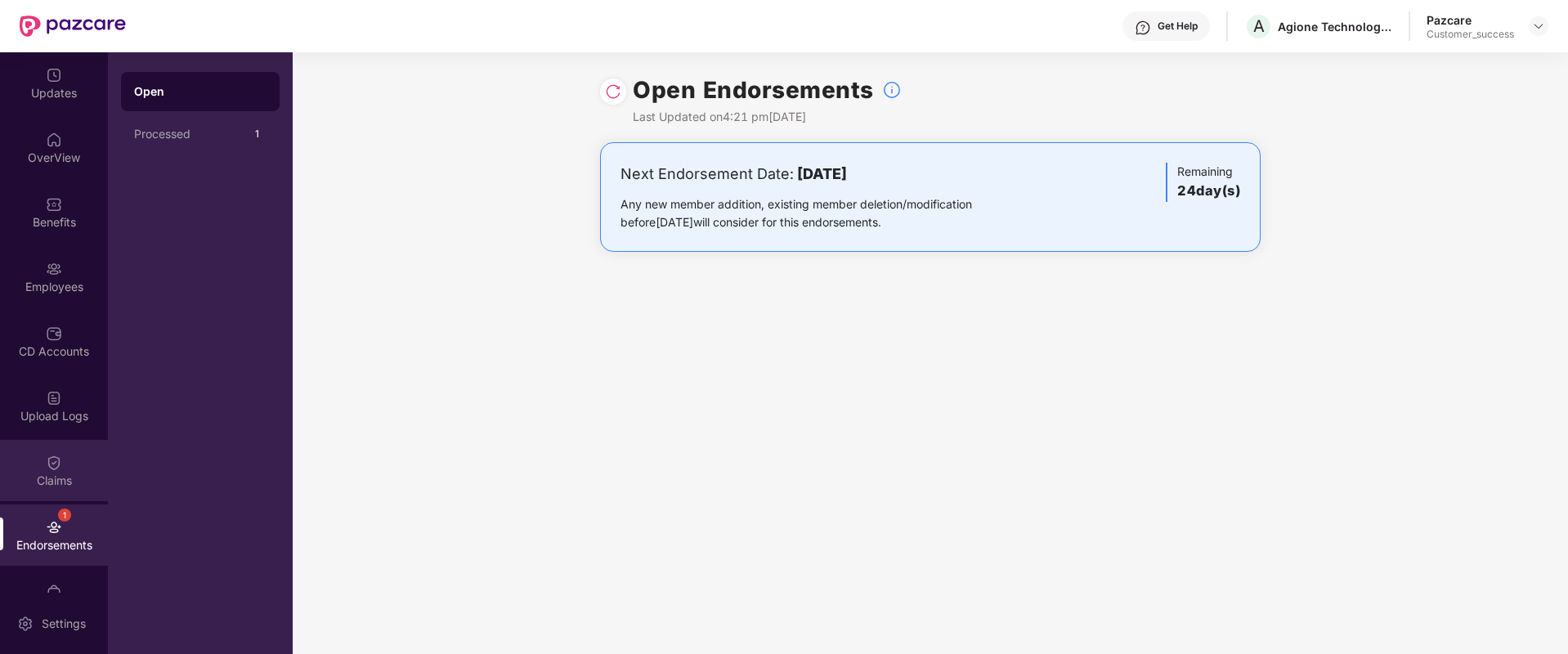
click at [62, 457] on div "Claims" at bounding box center [54, 471] width 108 height 61
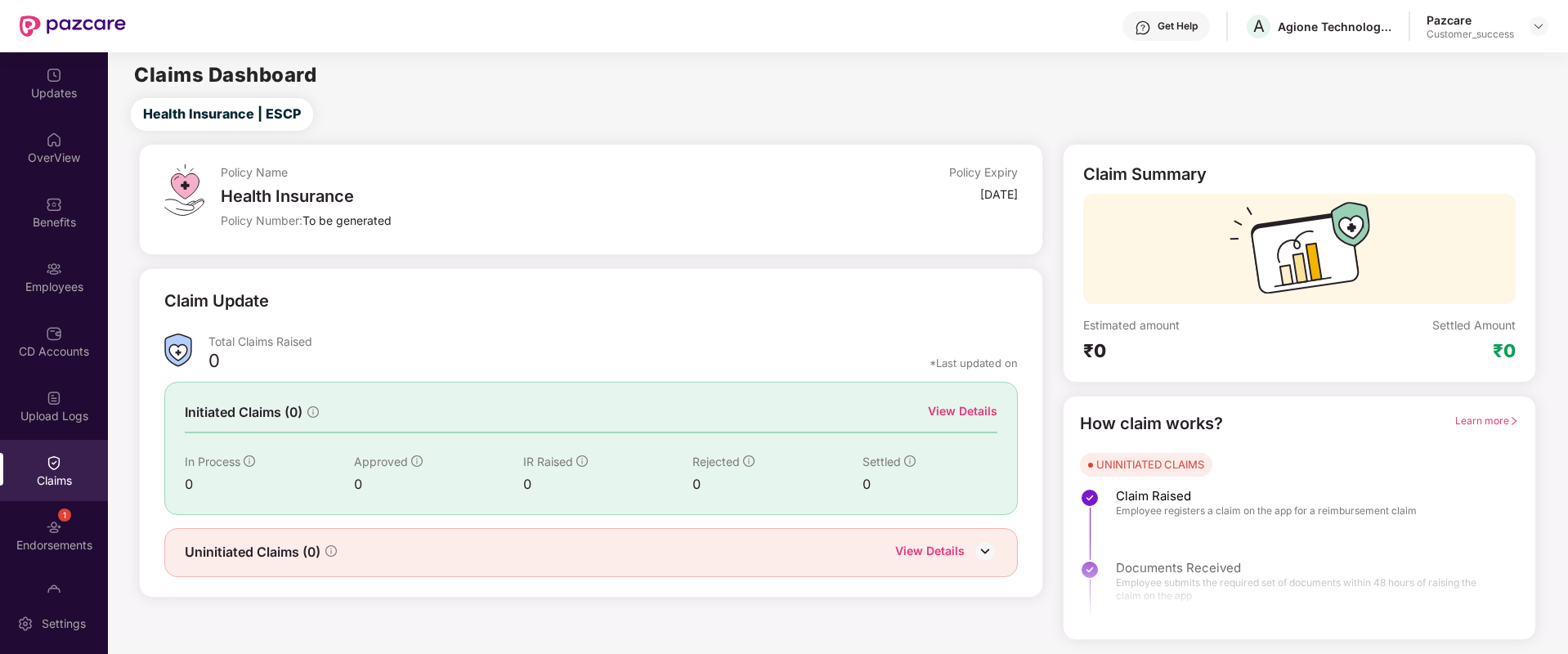
click at [962, 412] on div "View Details" at bounding box center [962, 411] width 69 height 18
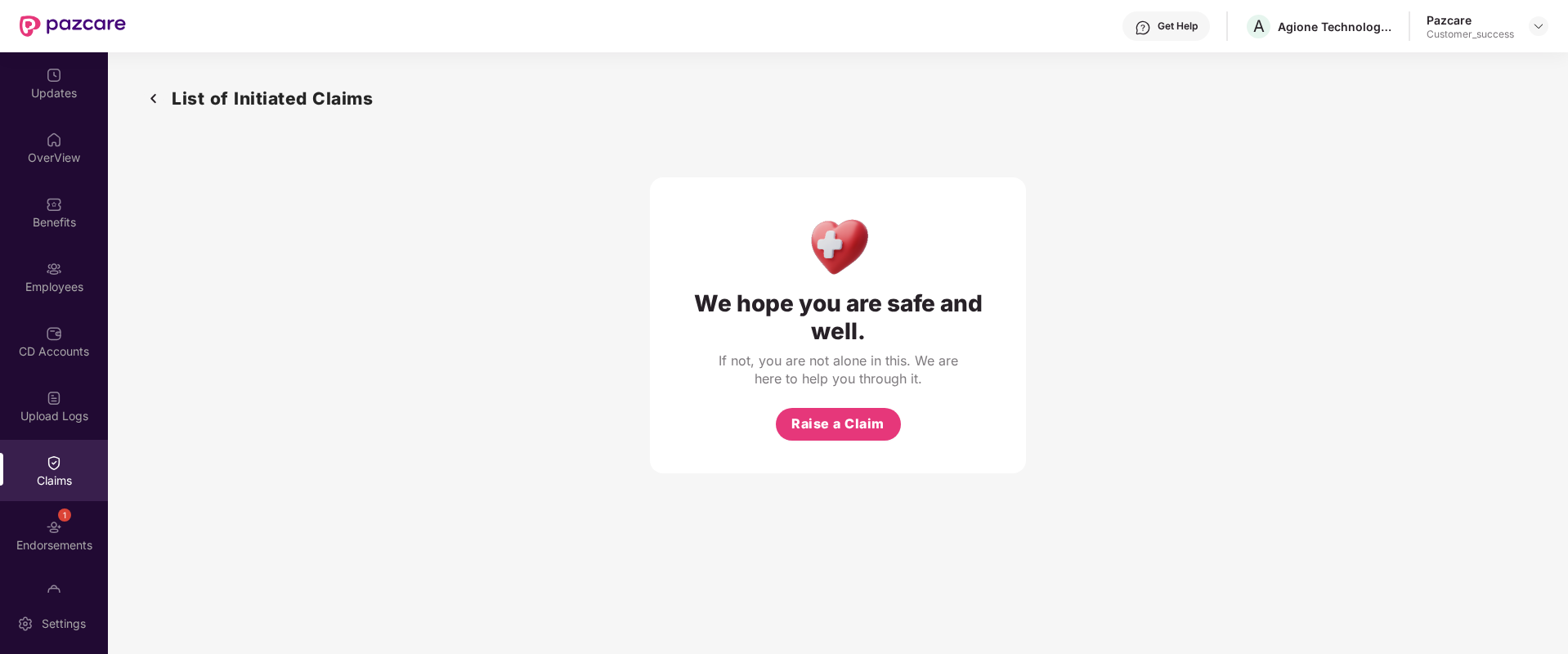
click at [96, 493] on div "Claims" at bounding box center [54, 471] width 108 height 61
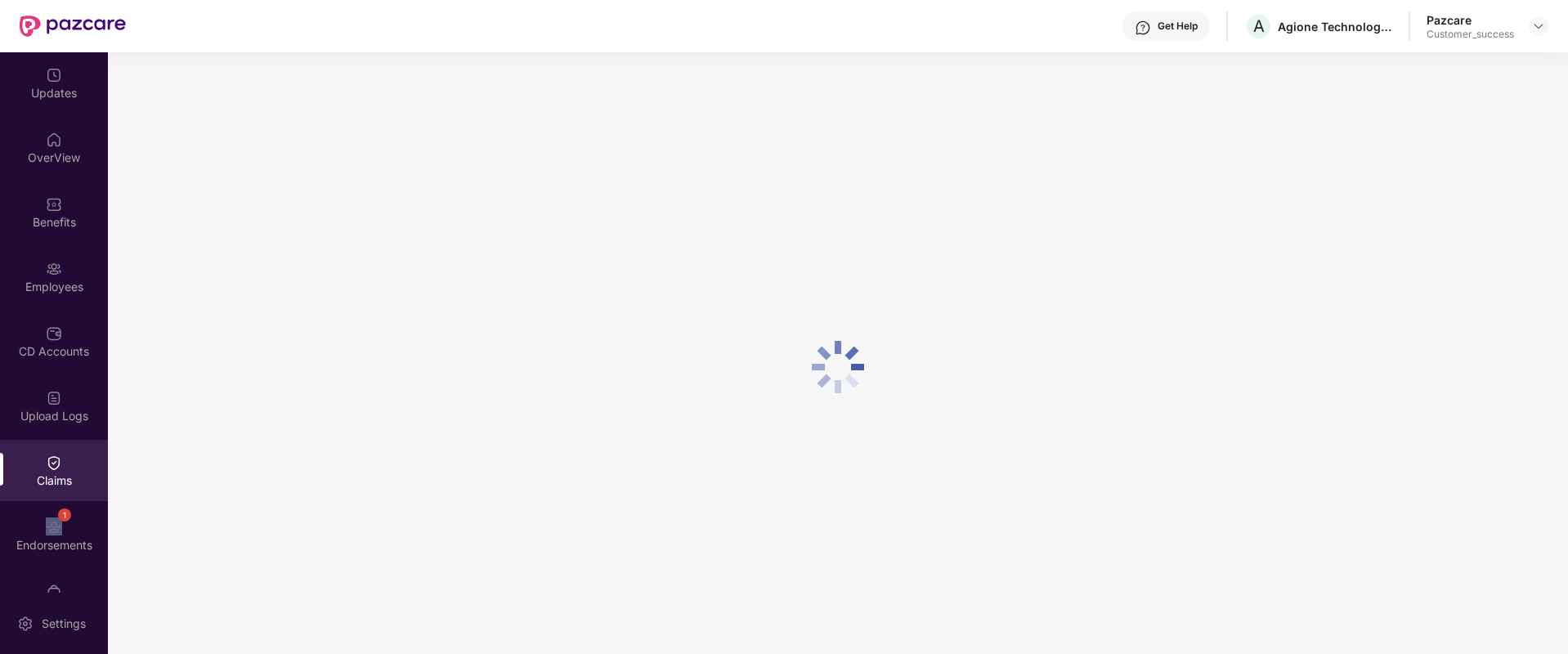
click at [96, 493] on div "Claims" at bounding box center [54, 471] width 108 height 61
